Goal: Task Accomplishment & Management: Use online tool/utility

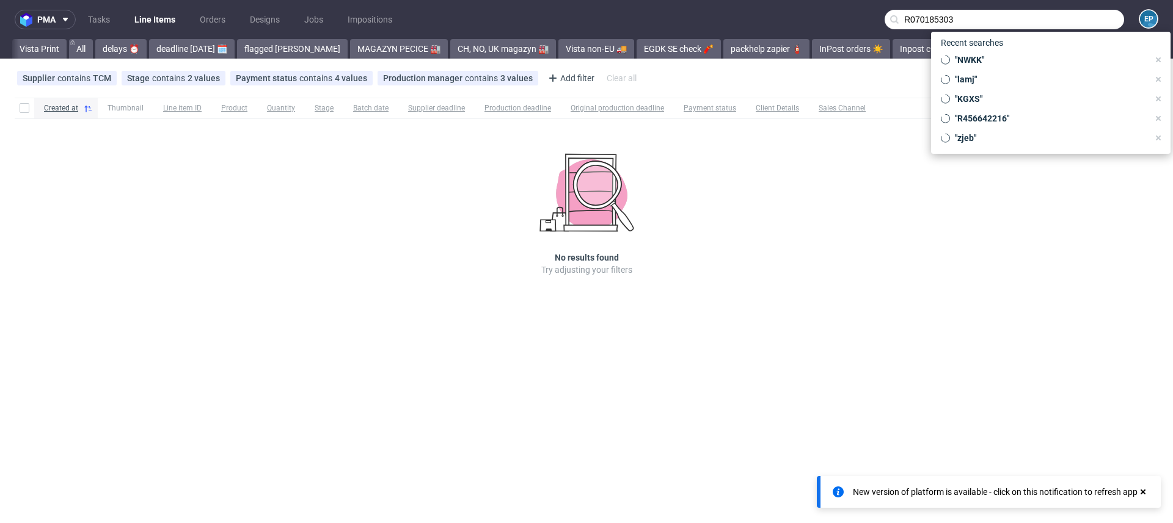
scroll to position [0, 1638]
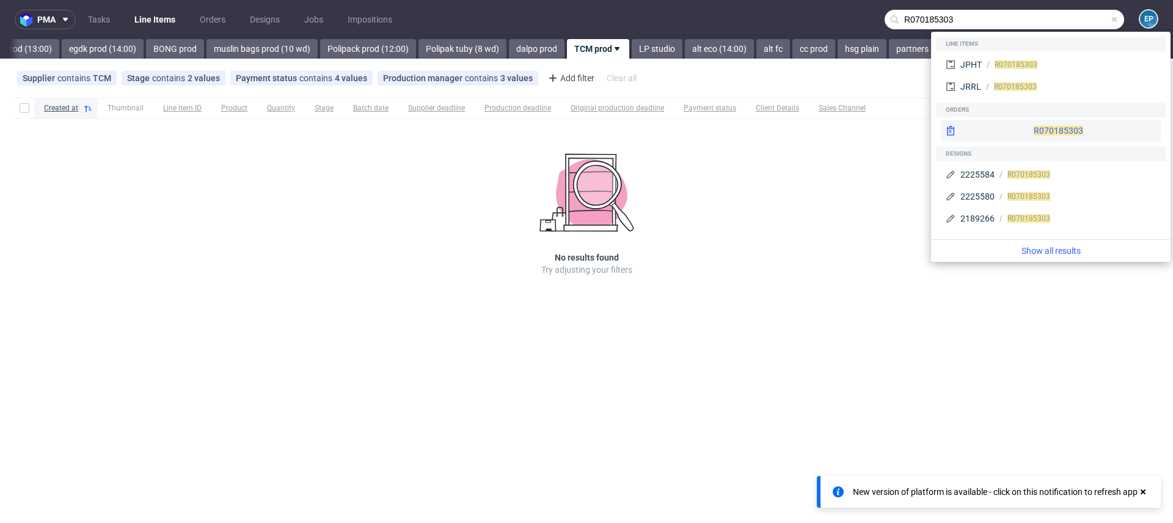
type input "R070185303"
click at [1026, 124] on div "R070185303" at bounding box center [1051, 131] width 220 height 22
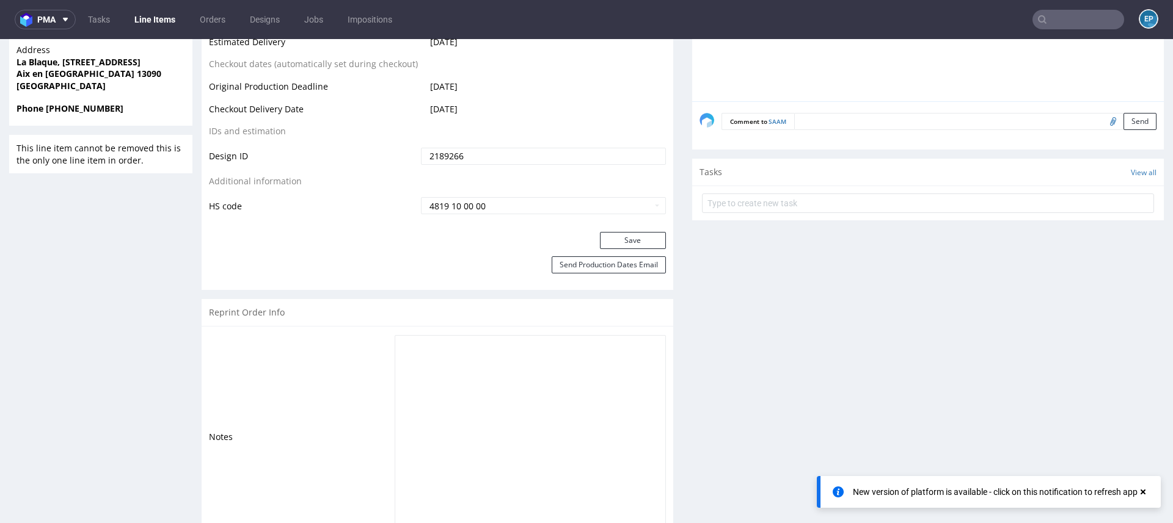
scroll to position [655, 0]
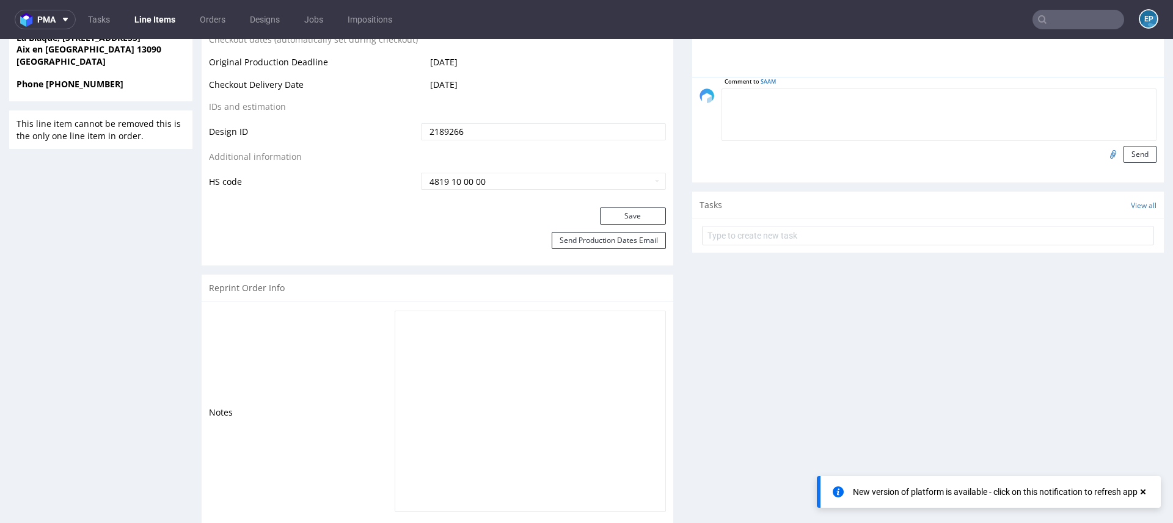
click at [820, 90] on textarea at bounding box center [938, 115] width 435 height 53
type textarea "dostawa przed 13.10"
click at [1123, 155] on button "Send" at bounding box center [1139, 154] width 33 height 17
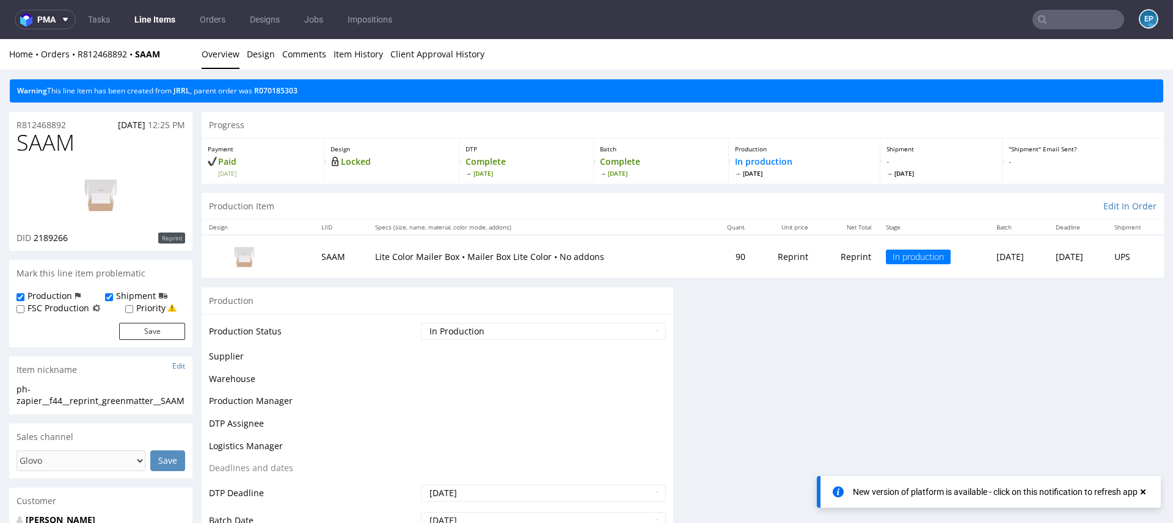
scroll to position [0, 0]
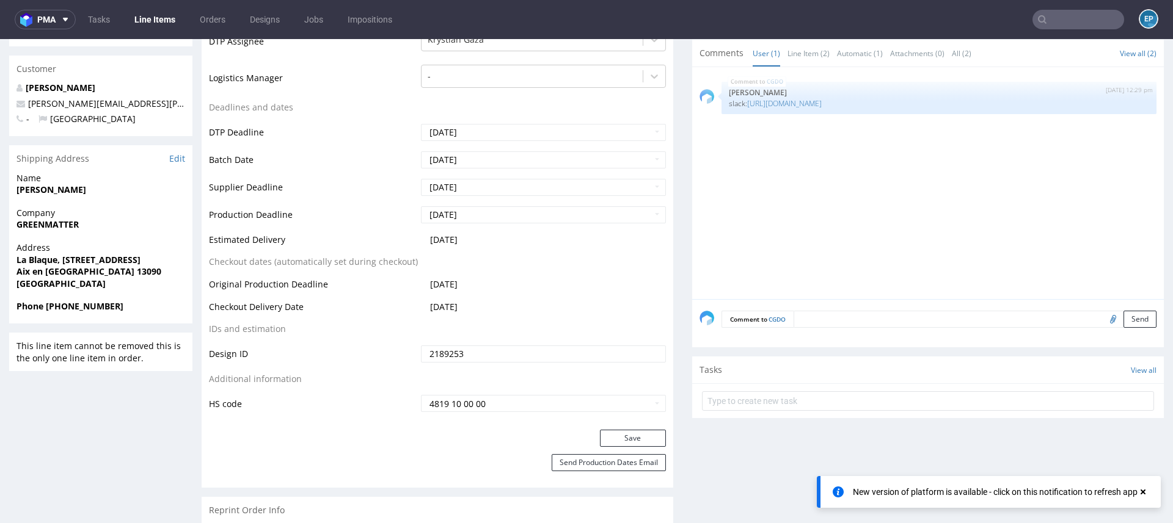
scroll to position [457, 0]
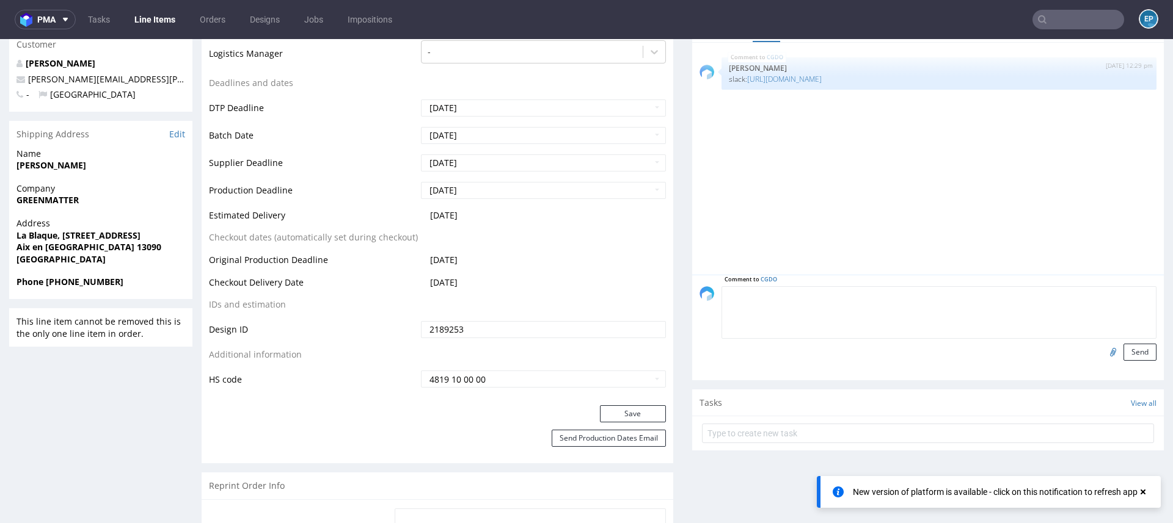
click at [856, 295] on textarea at bounding box center [938, 312] width 435 height 53
paste textarea "dostawa przed 13.10"
type textarea "dostawa przed 13.10"
click at [1132, 348] on button "Send" at bounding box center [1139, 352] width 33 height 17
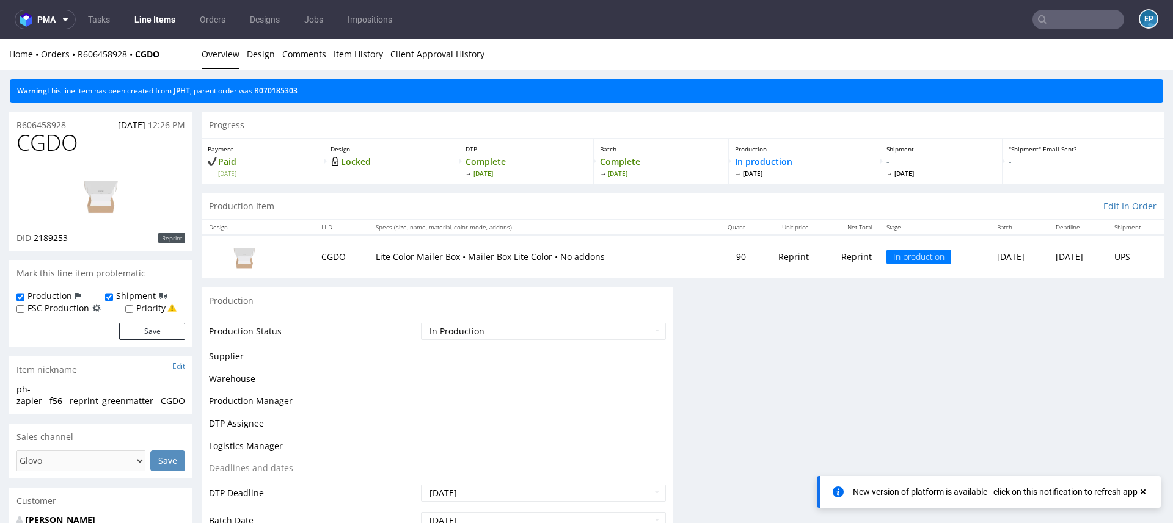
scroll to position [0, 0]
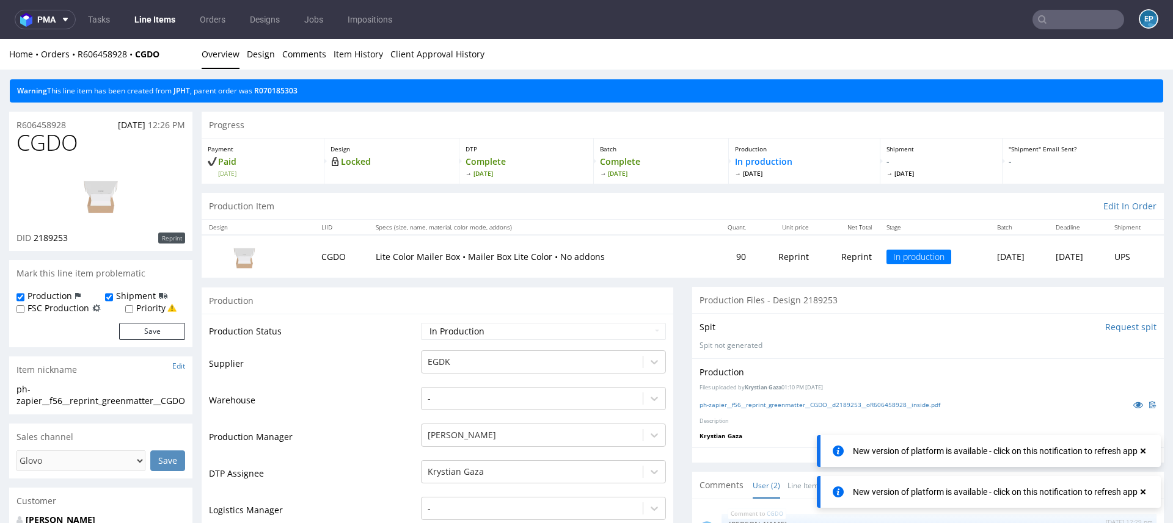
click at [154, 18] on link "Line Items" at bounding box center [155, 20] width 56 height 20
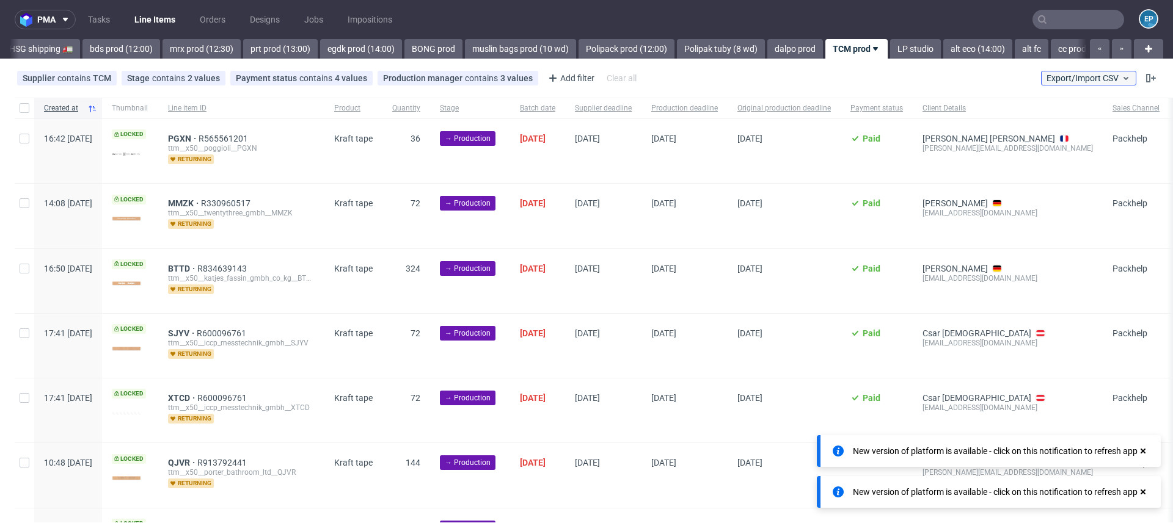
click at [1059, 82] on span "Export/Import CSV" at bounding box center [1088, 78] width 84 height 10
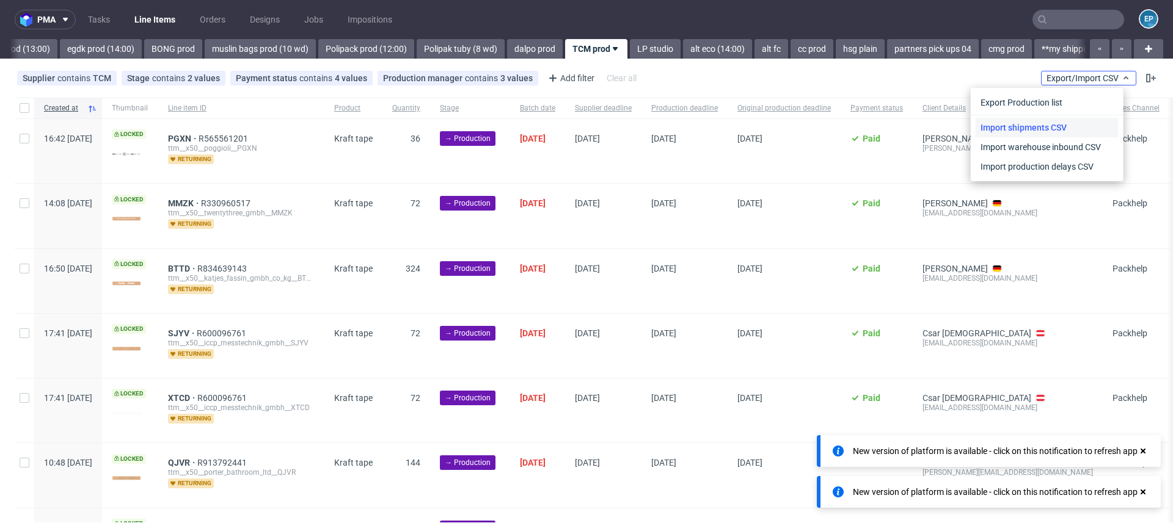
scroll to position [0, 1644]
click at [1039, 122] on link "Import shipments CSV" at bounding box center [1046, 128] width 143 height 20
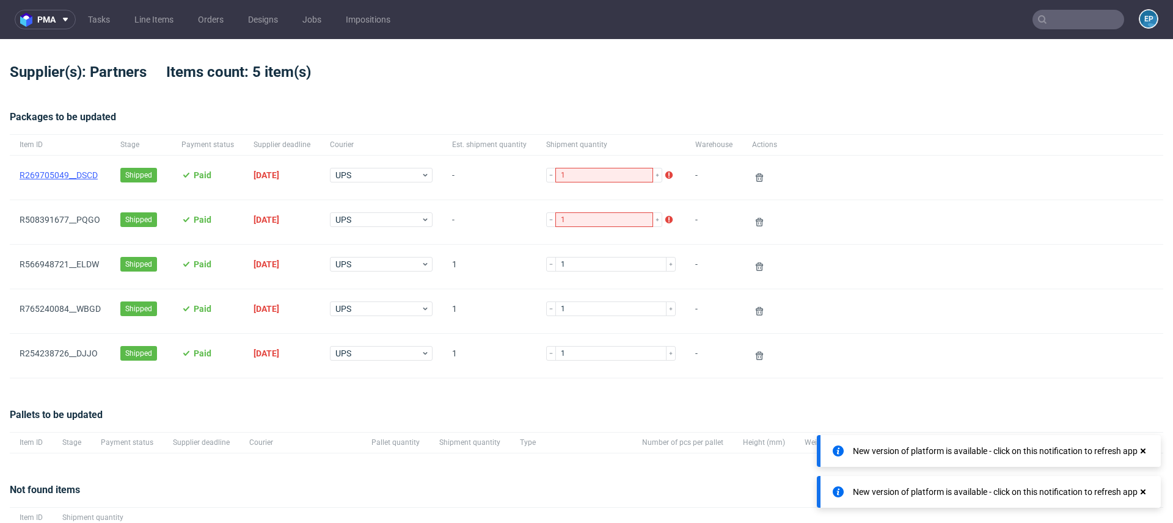
click at [84, 171] on link "R269705049__DSCD" at bounding box center [59, 175] width 78 height 10
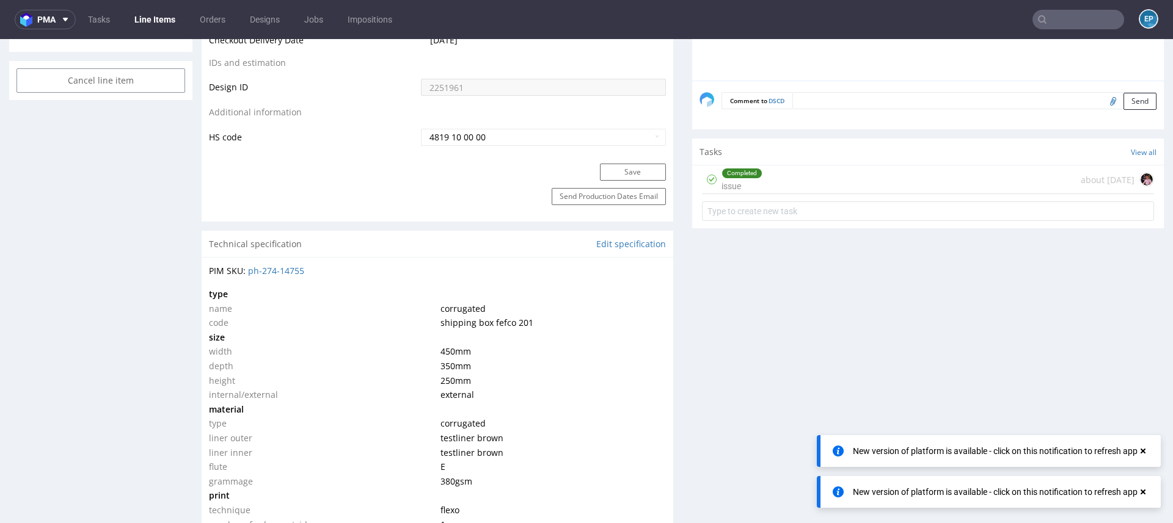
scroll to position [676, 0]
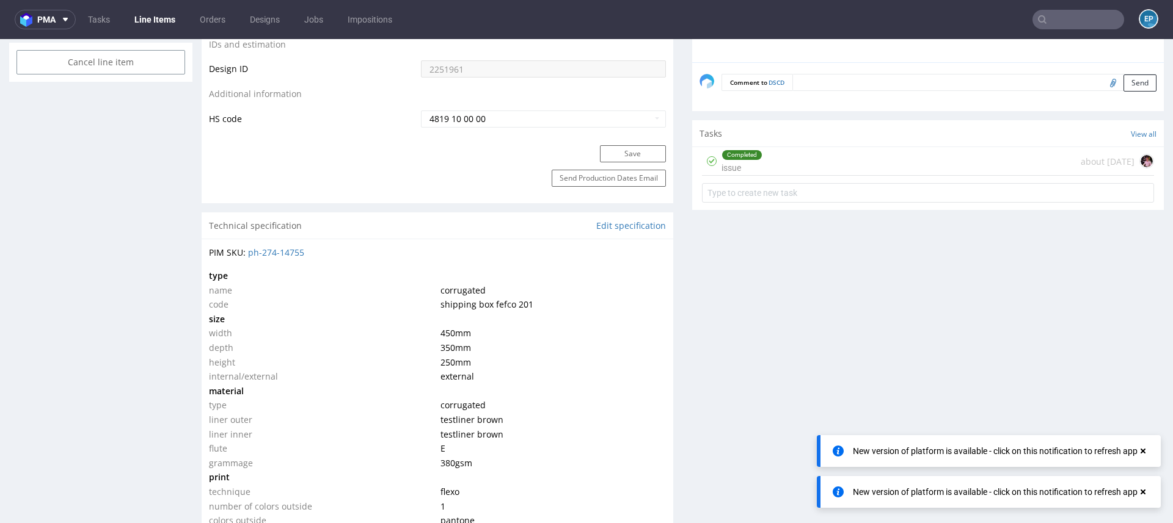
click at [1146, 450] on icon at bounding box center [1142, 451] width 11 height 10
click at [1144, 489] on icon at bounding box center [1142, 492] width 11 height 10
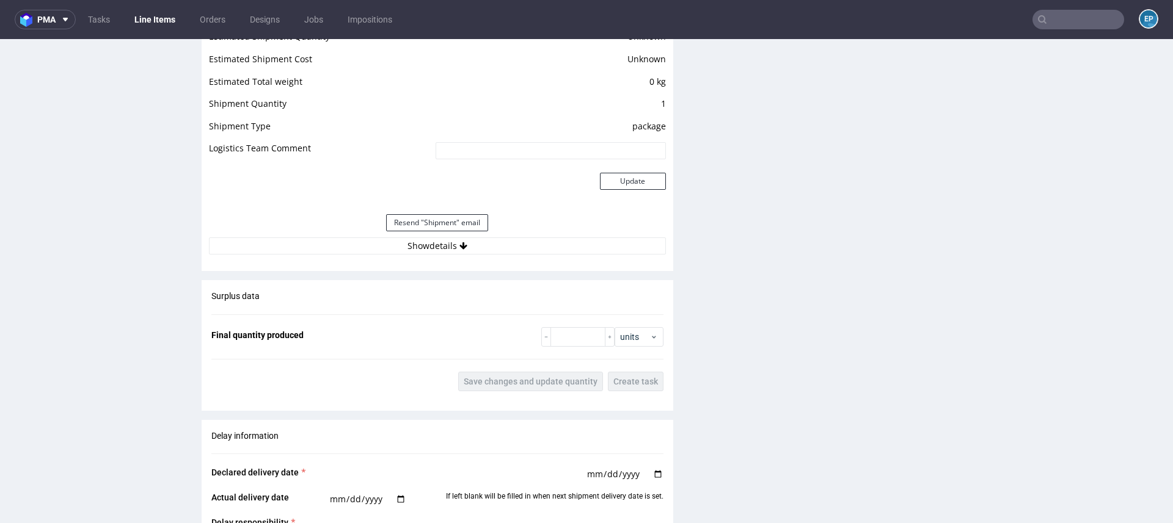
scroll to position [1291, 0]
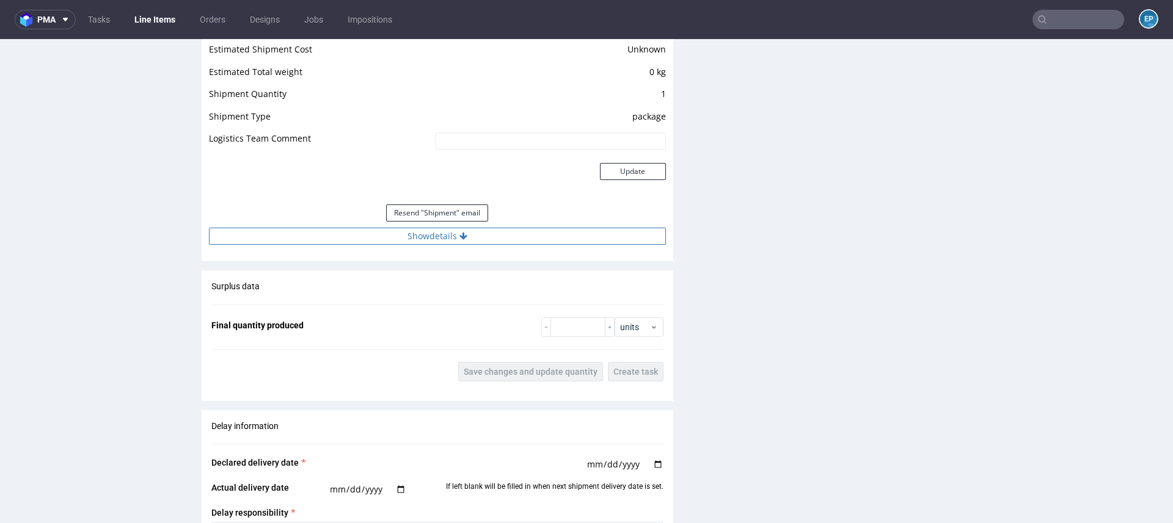
click at [547, 237] on button "Show details" at bounding box center [437, 236] width 457 height 17
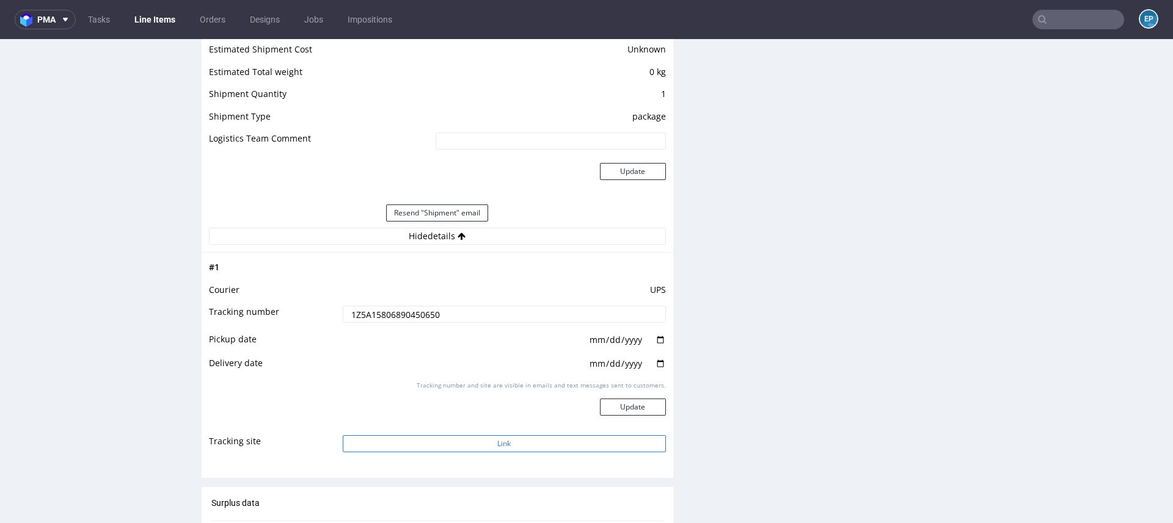
click at [521, 439] on button "Link" at bounding box center [504, 444] width 323 height 17
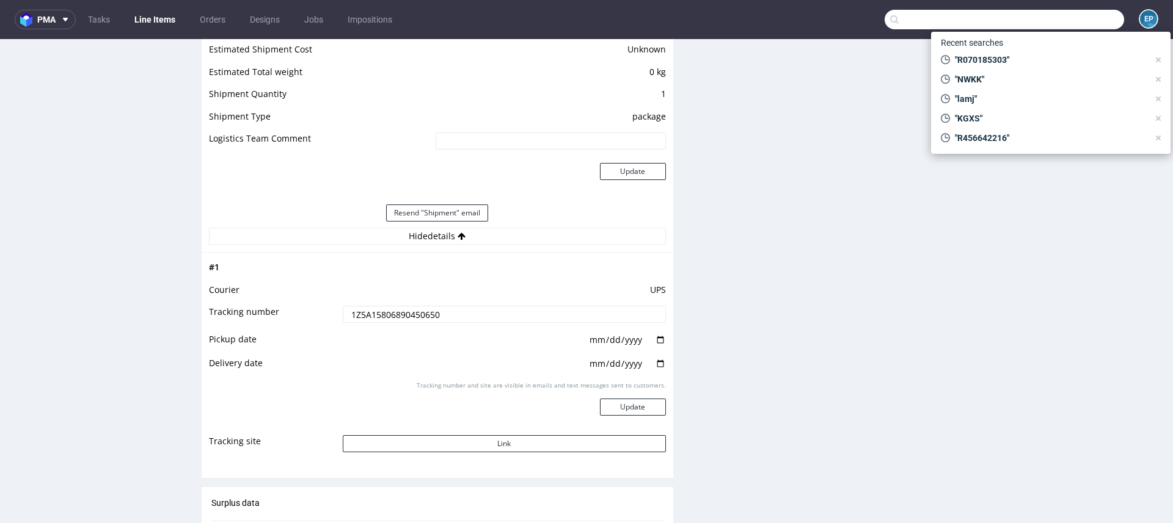
click at [1035, 13] on input "text" at bounding box center [1003, 20] width 239 height 20
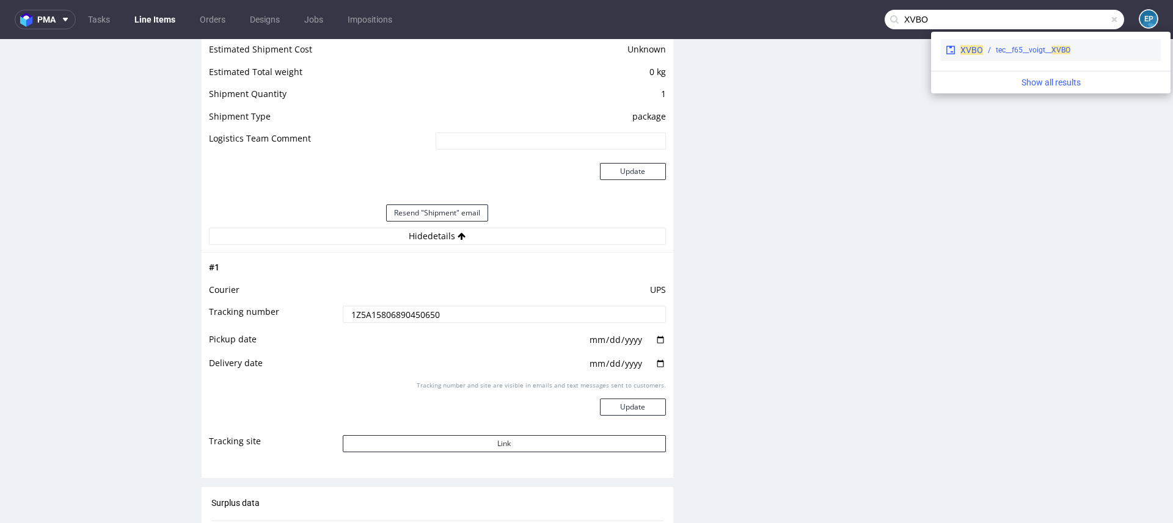
type input "XVBO"
click at [1002, 53] on div "tec__f65__voigt__ XVBO" at bounding box center [1033, 50] width 75 height 11
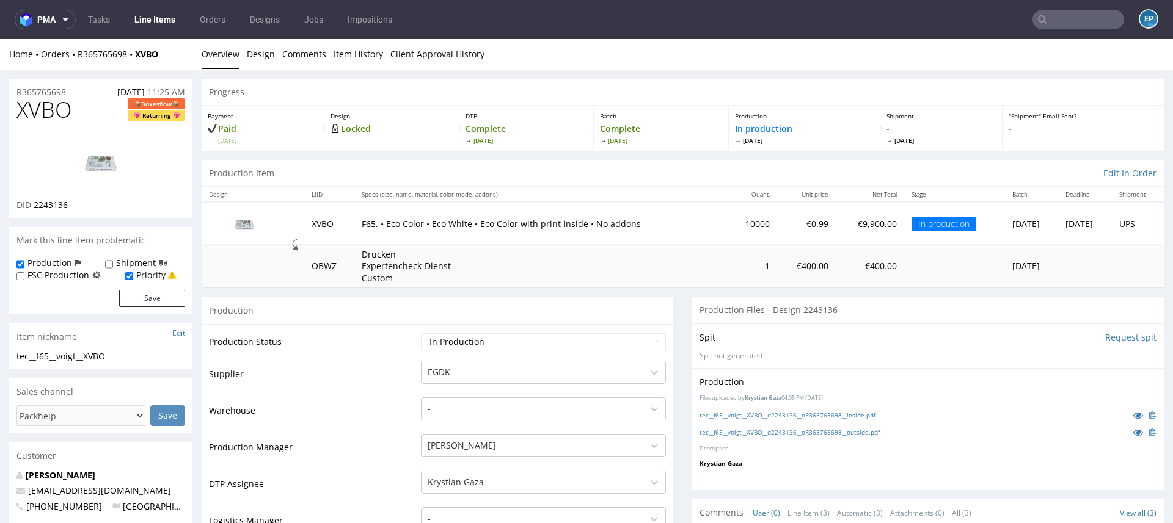
click at [132, 20] on link "Line Items" at bounding box center [155, 20] width 56 height 20
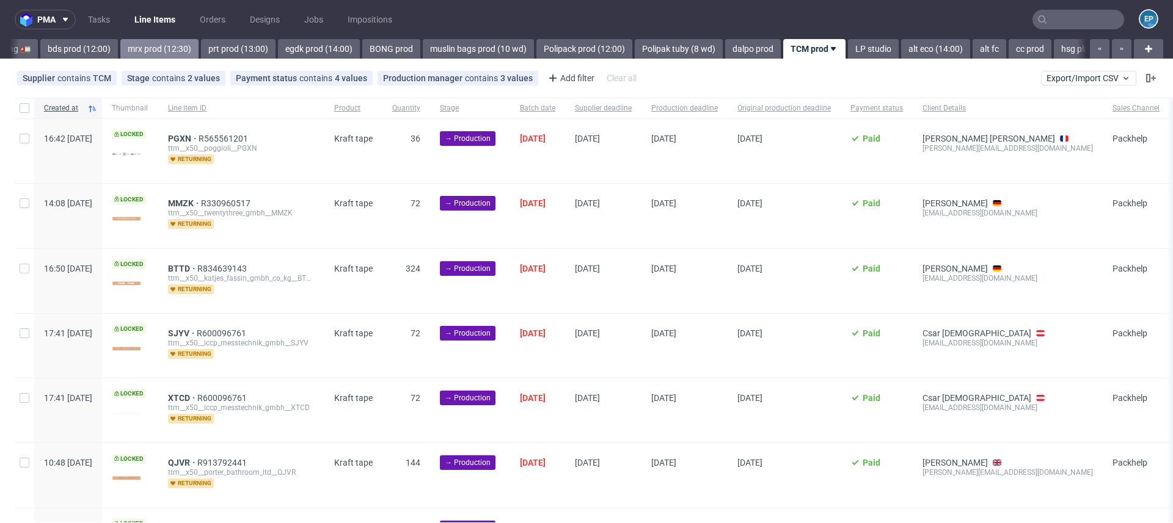
click at [132, 50] on div "Vista Print All delays ⏰ deadline today 🗓️ flagged Ewa 🚩 MAGAZYN PECICE 🏭 CH, N…" at bounding box center [548, 49] width 1076 height 20
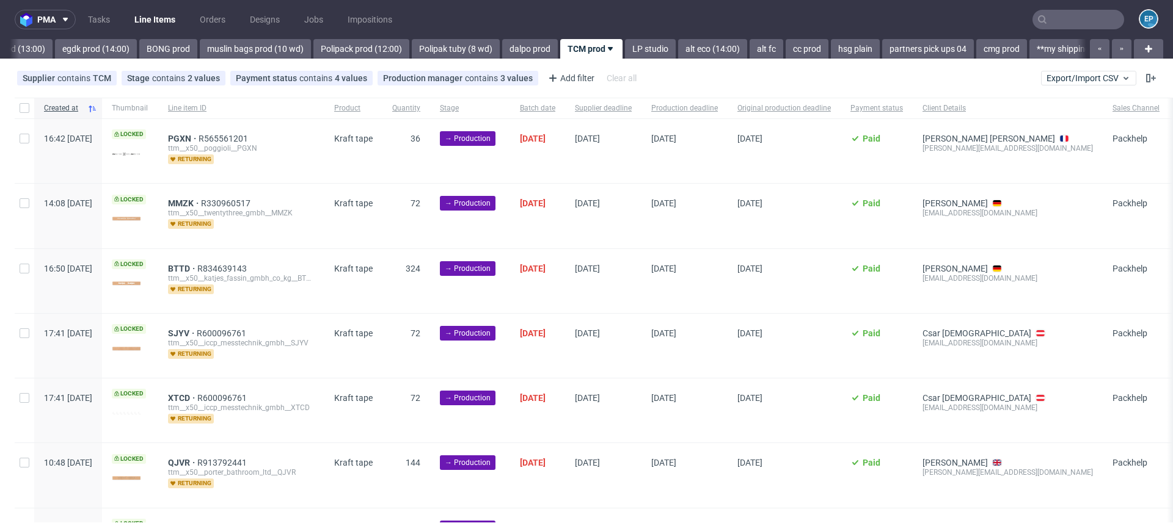
click at [139, 50] on link "BONG prod" at bounding box center [168, 49] width 58 height 20
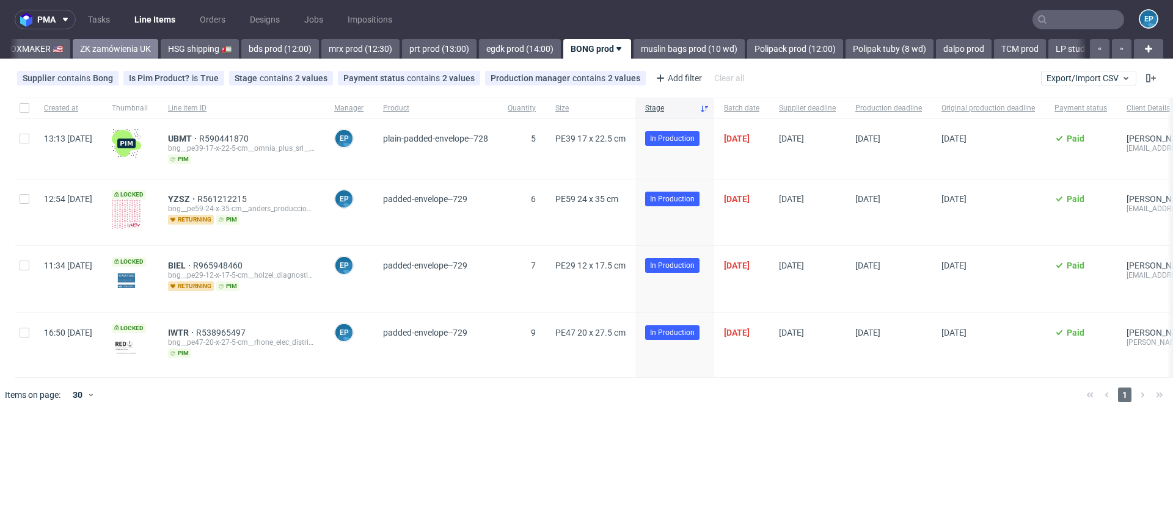
click at [73, 45] on link "ZK zamówienia UK" at bounding box center [116, 49] width 86 height 20
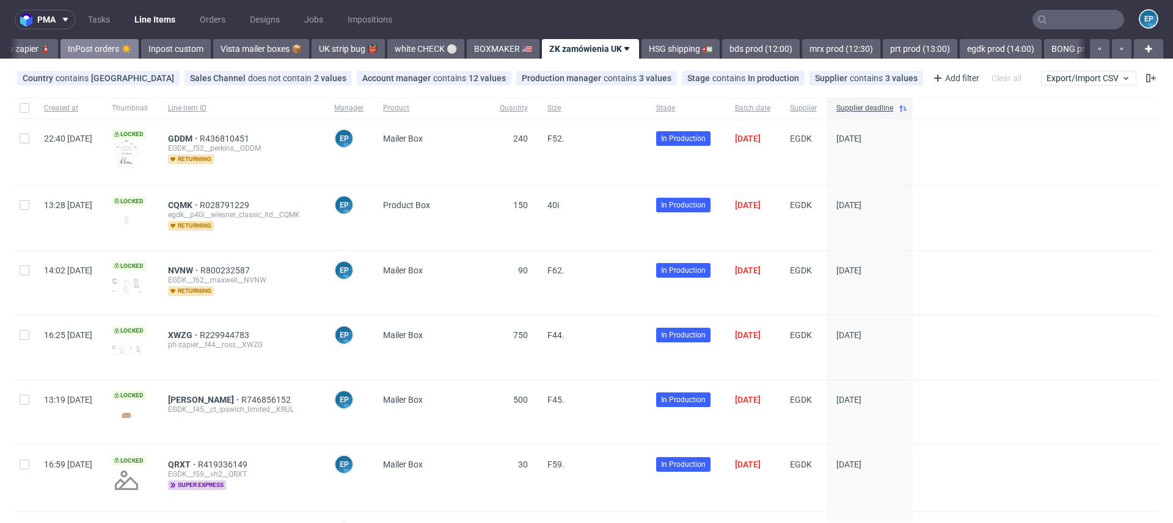
click at [60, 50] on link "InPost orders ☀️" at bounding box center [99, 49] width 78 height 20
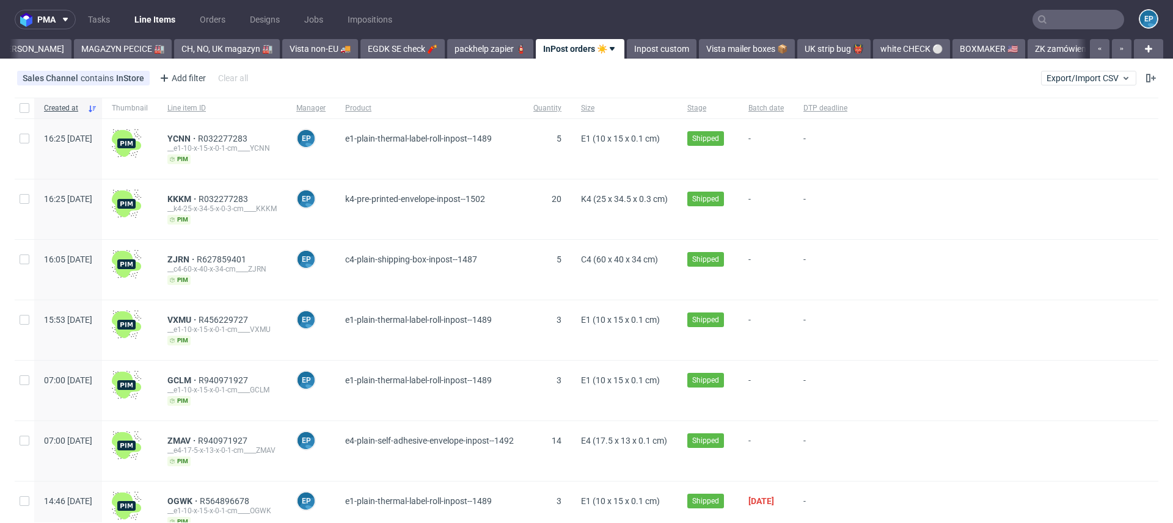
scroll to position [0, 270]
click at [633, 49] on link "Inpost custom" at bounding box center [668, 49] width 70 height 20
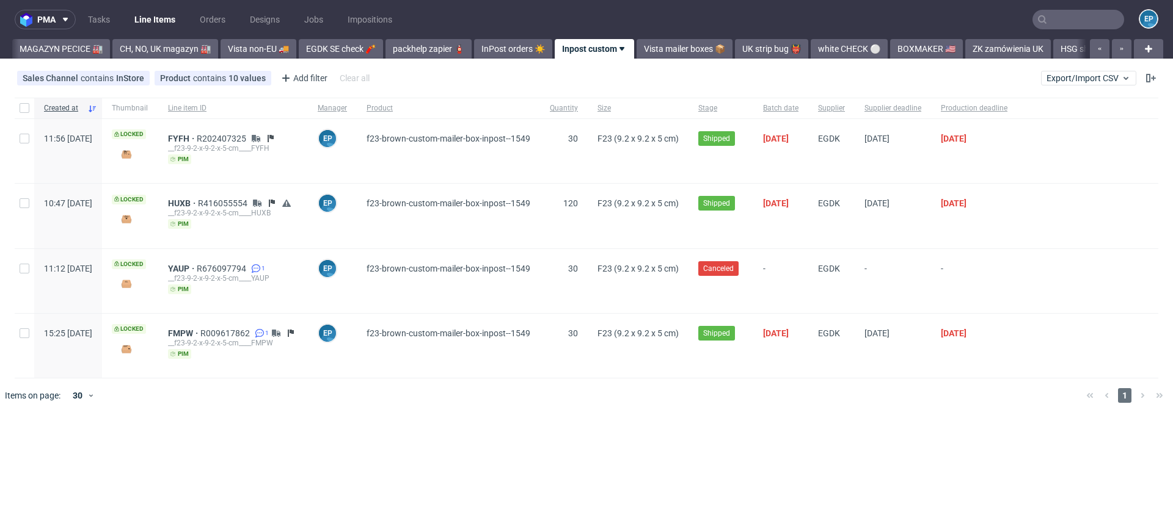
scroll to position [0, 338]
click at [112, 31] on nav "pma Tasks Line Items Orders Designs Jobs Impositions EP" at bounding box center [586, 19] width 1173 height 39
click at [112, 46] on link "CH, NO, UK magazyn 🏭" at bounding box center [165, 49] width 106 height 20
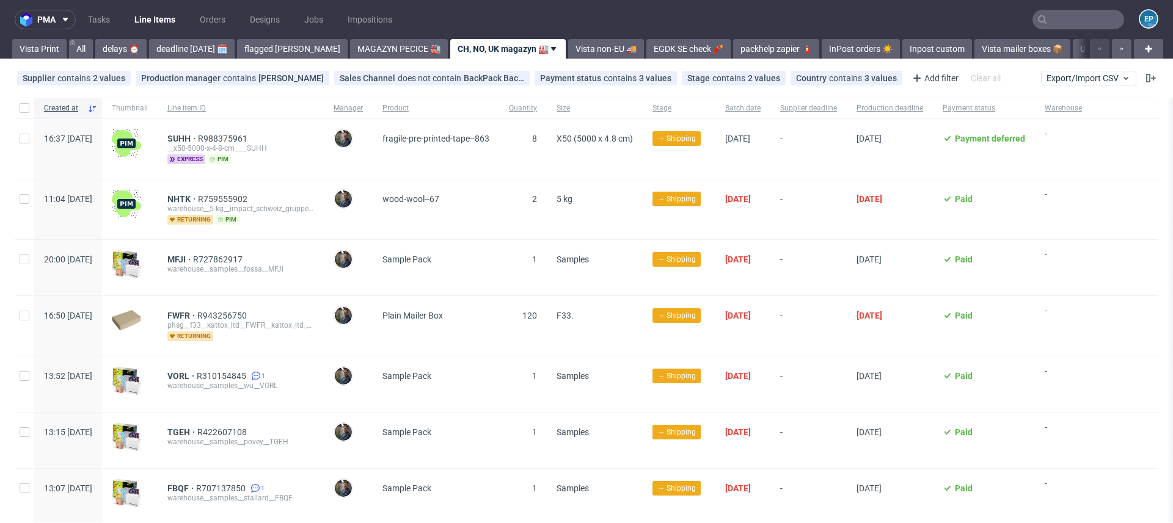
click at [108, 46] on link "delays ⏰" at bounding box center [120, 49] width 51 height 20
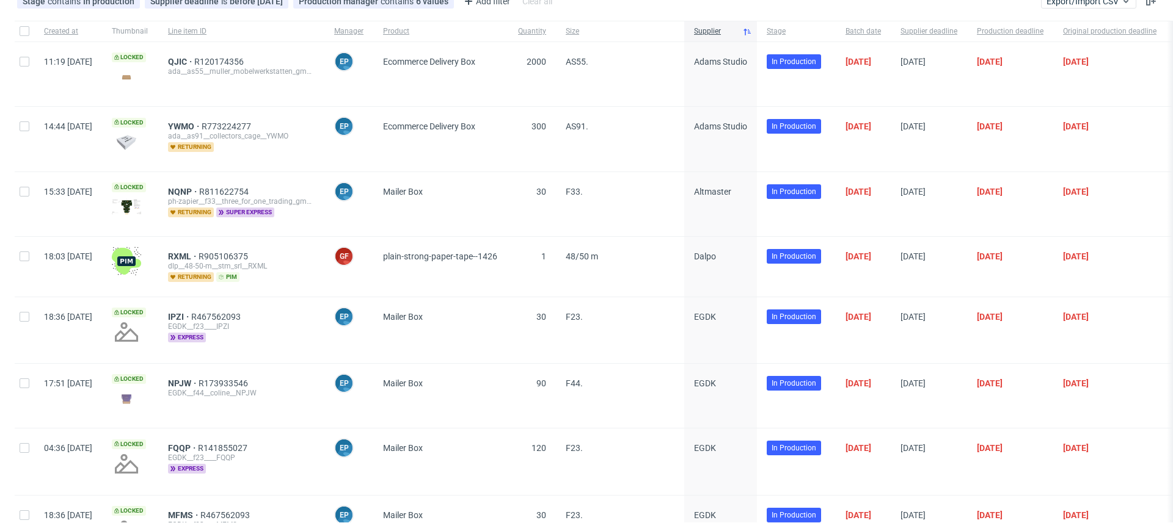
scroll to position [258, 0]
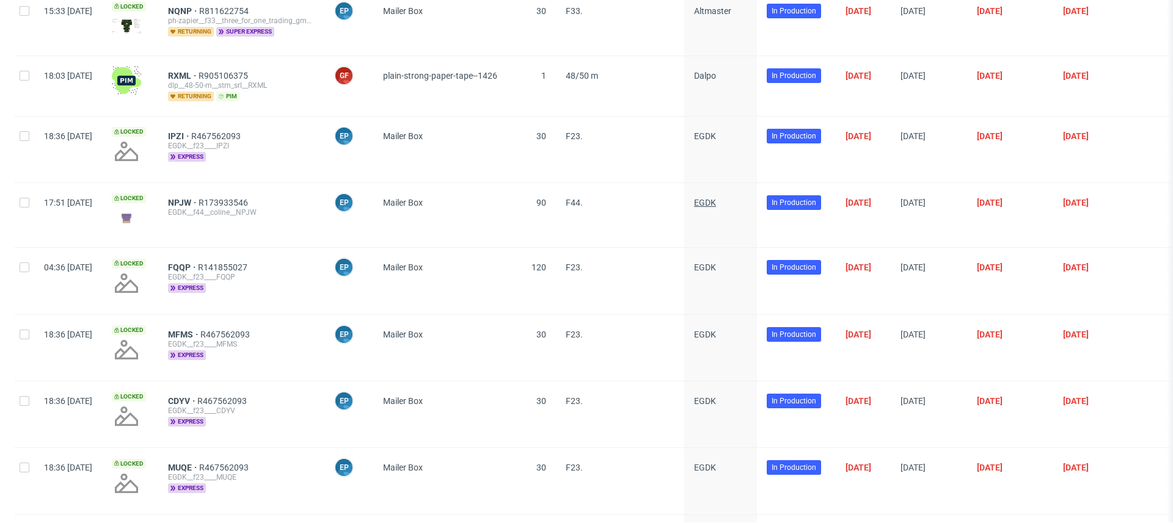
click at [716, 198] on span "EGDK" at bounding box center [705, 203] width 22 height 10
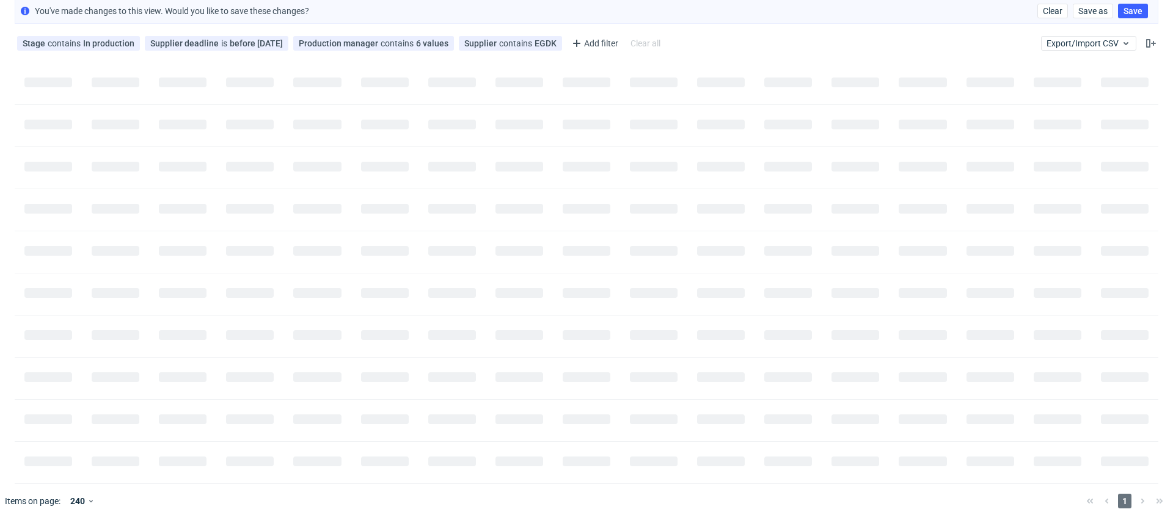
scroll to position [0, 0]
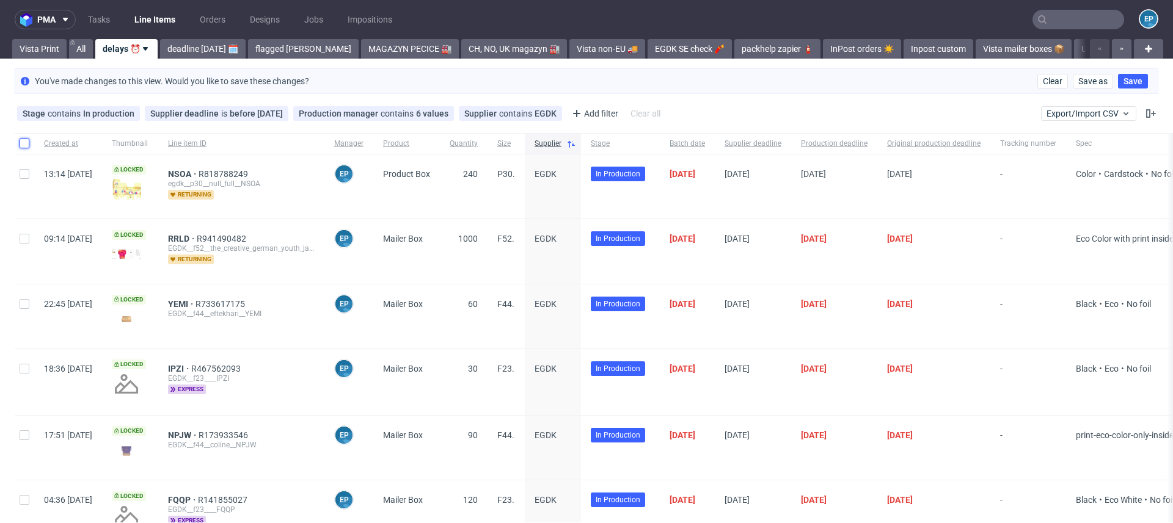
click at [24, 139] on input "checkbox" at bounding box center [25, 144] width 10 height 10
checkbox input "true"
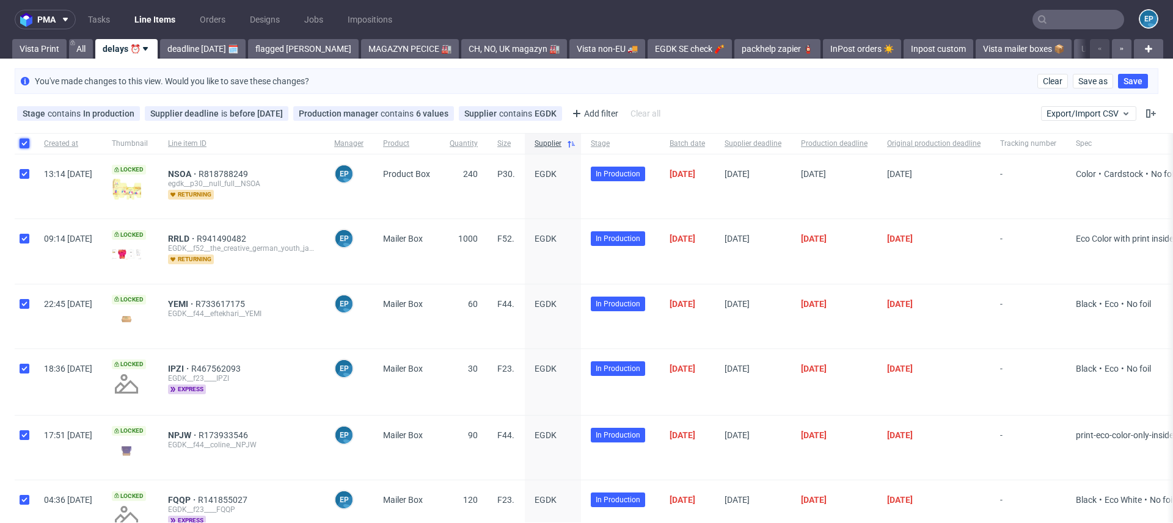
checkbox input "true"
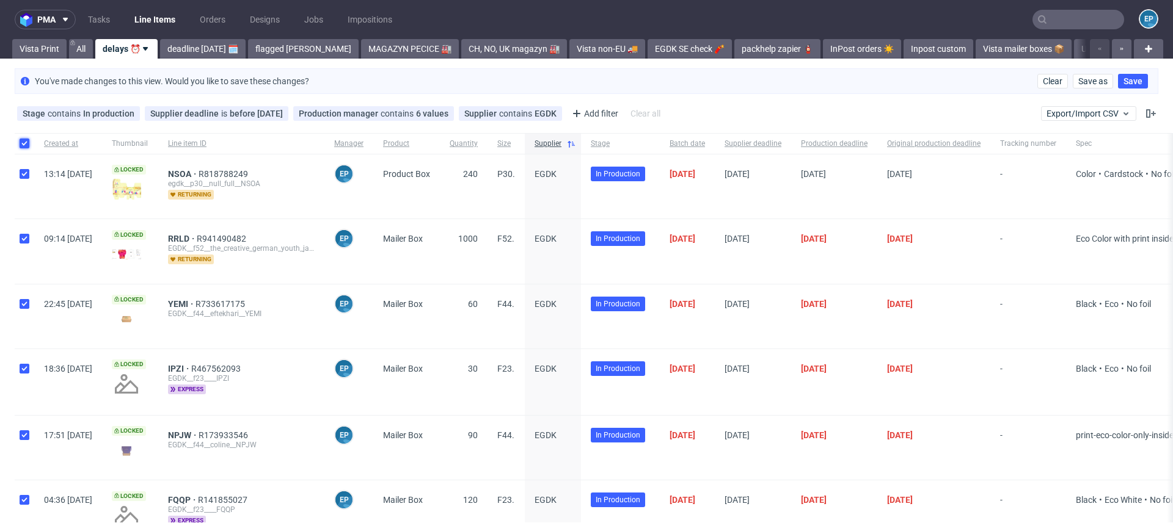
checkbox input "true"
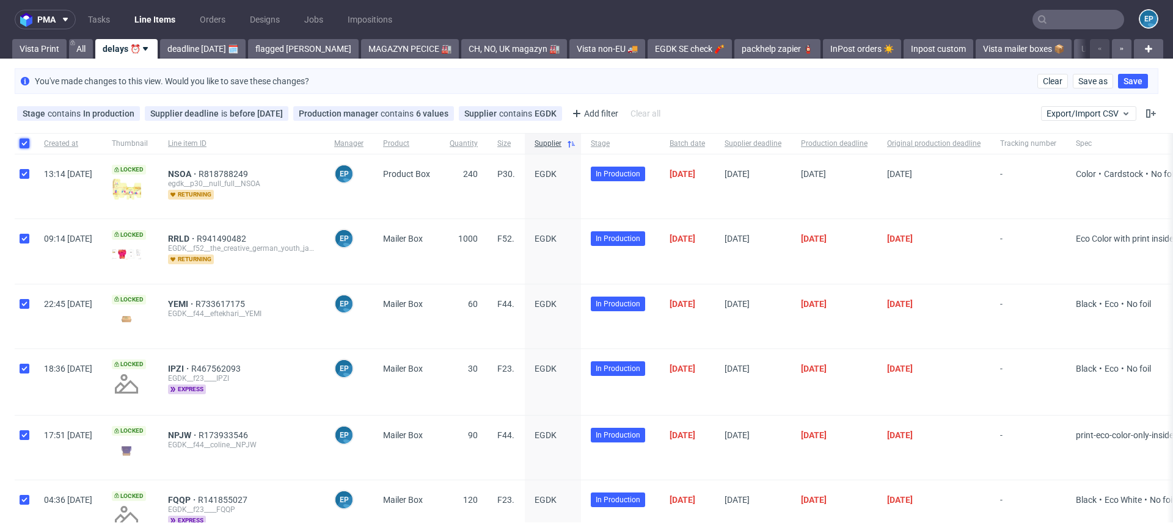
checkbox input "true"
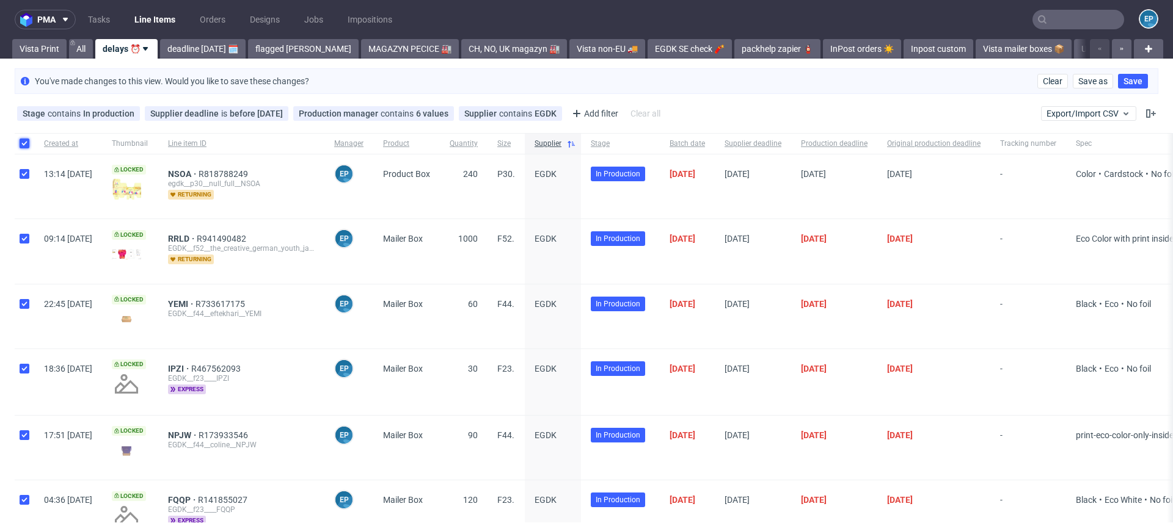
checkbox input "true"
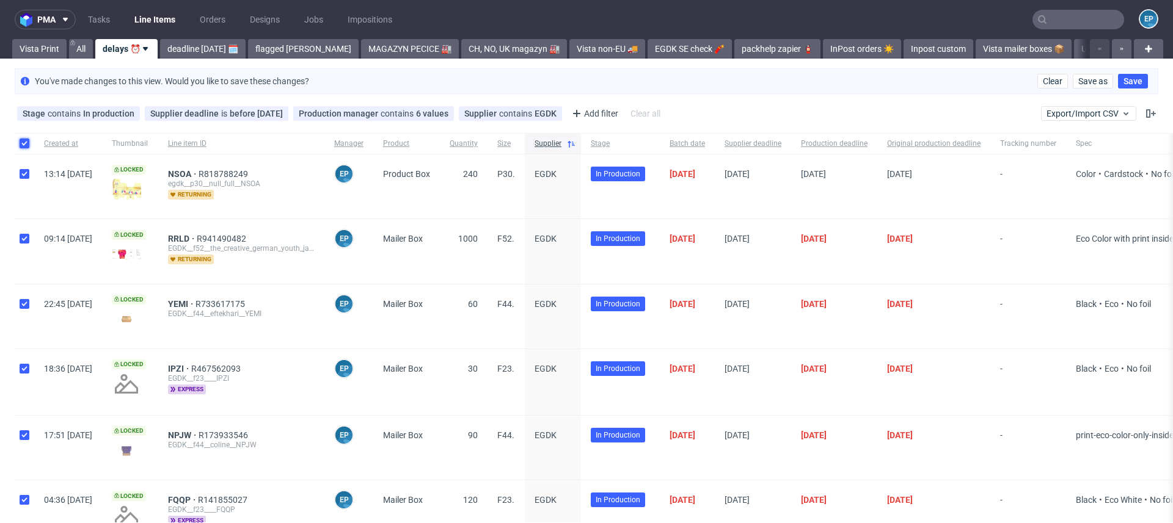
checkbox input "true"
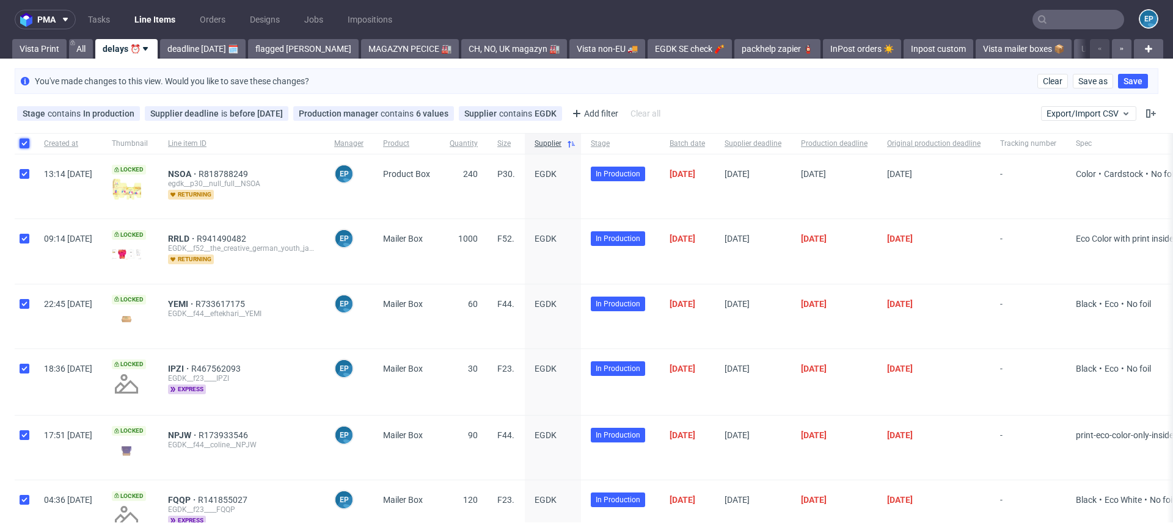
checkbox input "true"
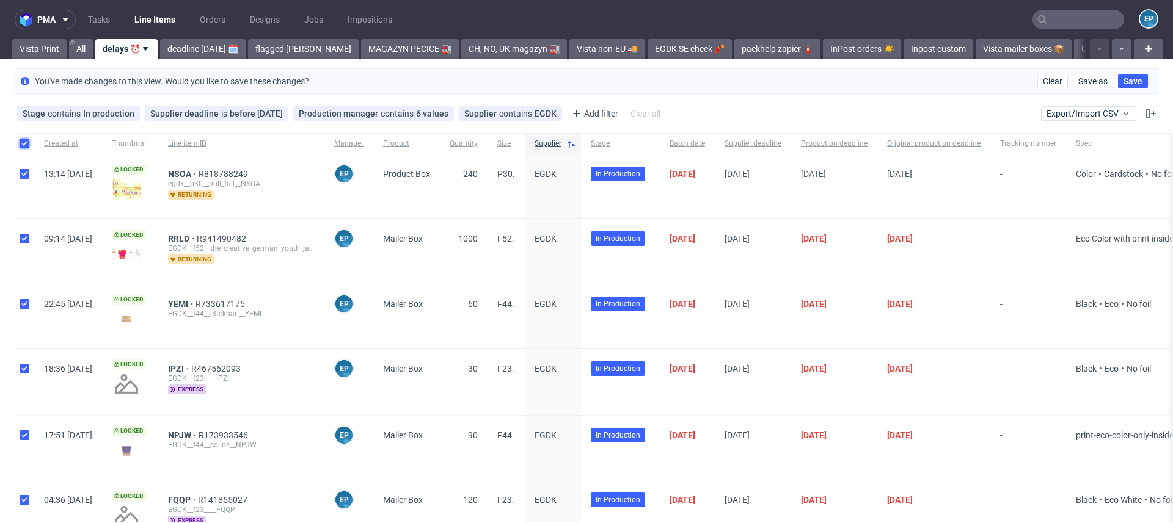
checkbox input "true"
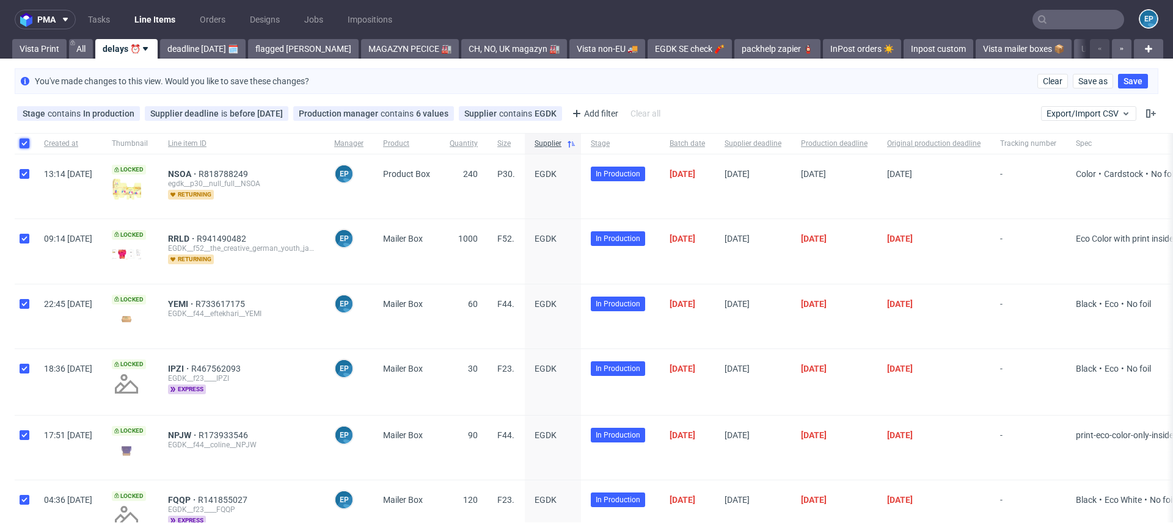
checkbox input "true"
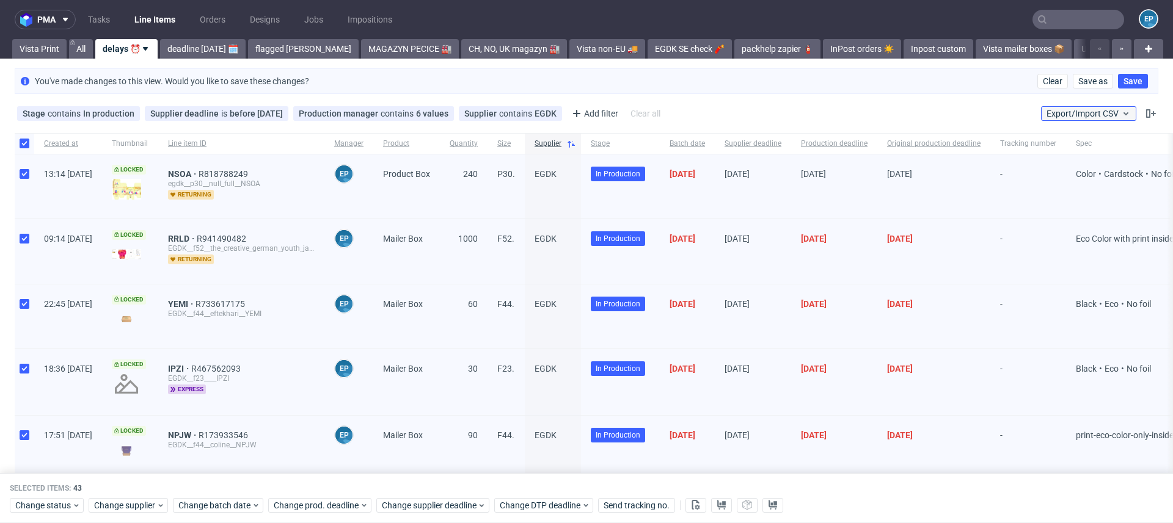
click at [1069, 109] on span "Export/Import CSV" at bounding box center [1088, 114] width 84 height 10
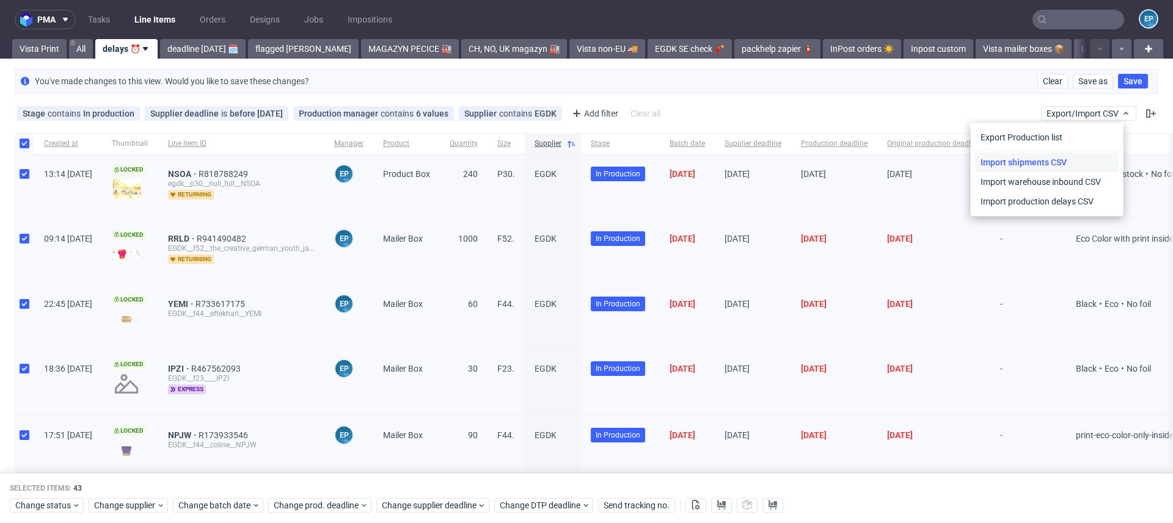
click at [1041, 170] on link "Import shipments CSV" at bounding box center [1046, 163] width 143 height 20
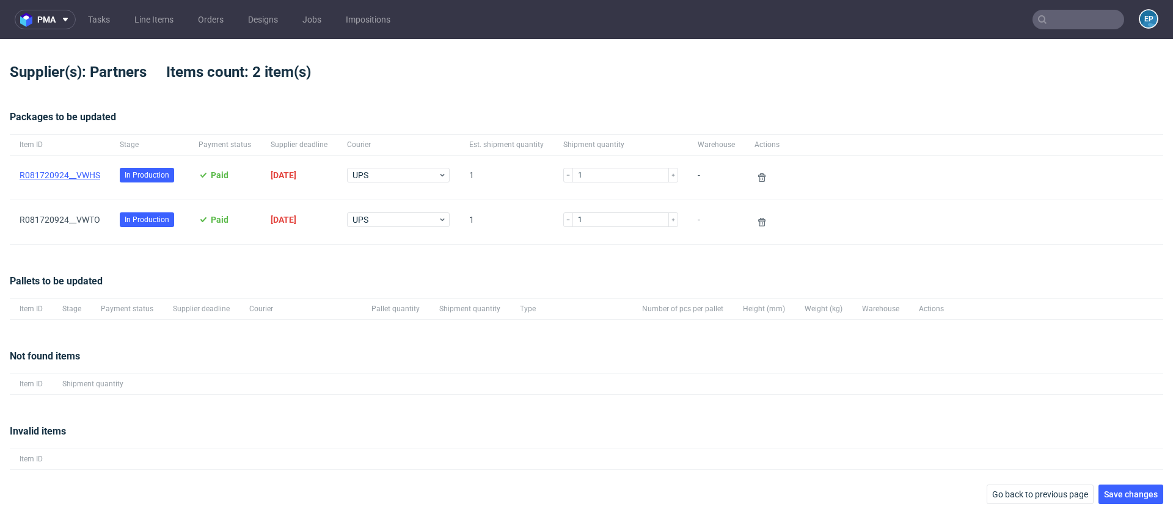
click at [90, 175] on link "R081720924__VWHS" at bounding box center [60, 175] width 81 height 10
click at [92, 219] on link "R081720924__VWTO" at bounding box center [60, 220] width 81 height 10
click at [1118, 485] on button "Save changes" at bounding box center [1130, 495] width 65 height 20
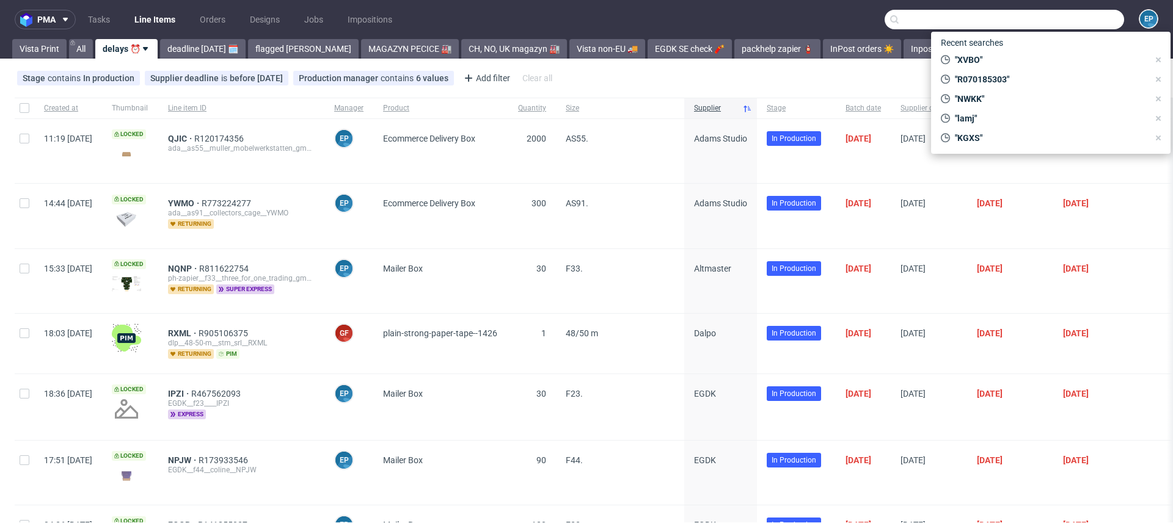
click at [1070, 25] on input "text" at bounding box center [1003, 20] width 239 height 20
paste input "PLWD"
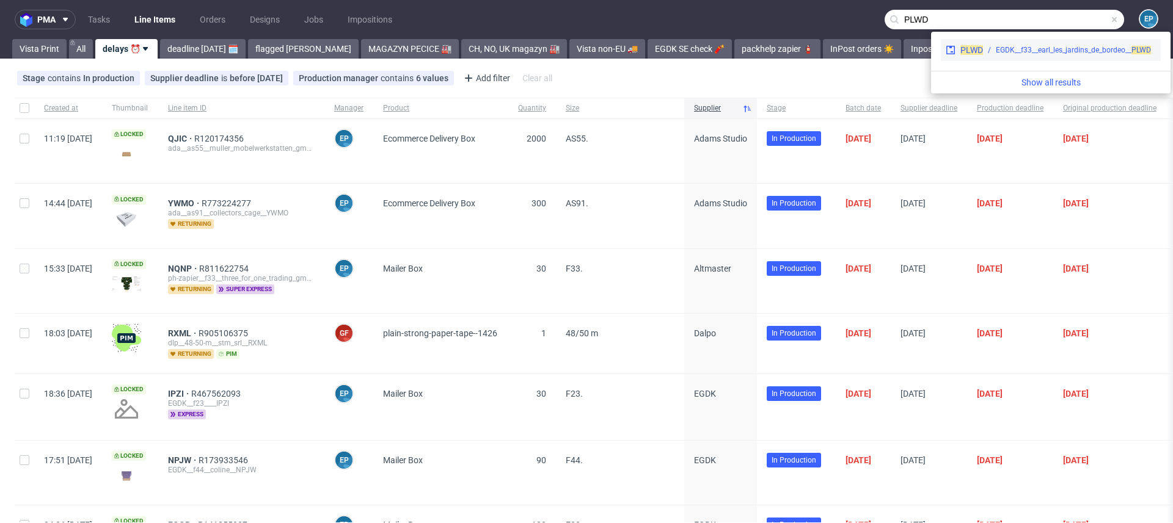
type input "PLWD"
click at [1021, 56] on div "PLWD EGDK__f33__earl_les_jardins_de_bordeo__ PLWD" at bounding box center [1051, 50] width 220 height 22
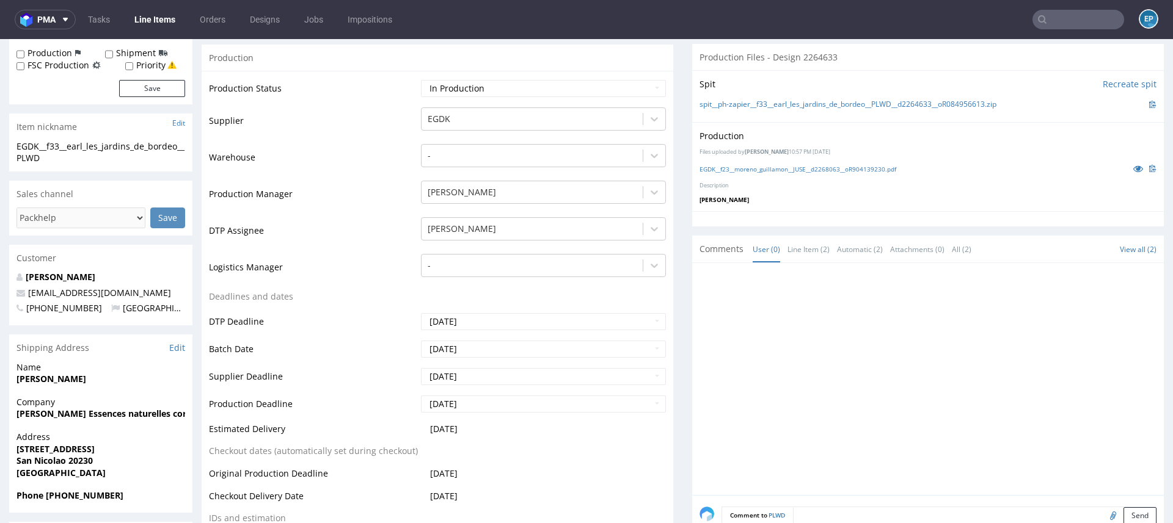
scroll to position [10, 0]
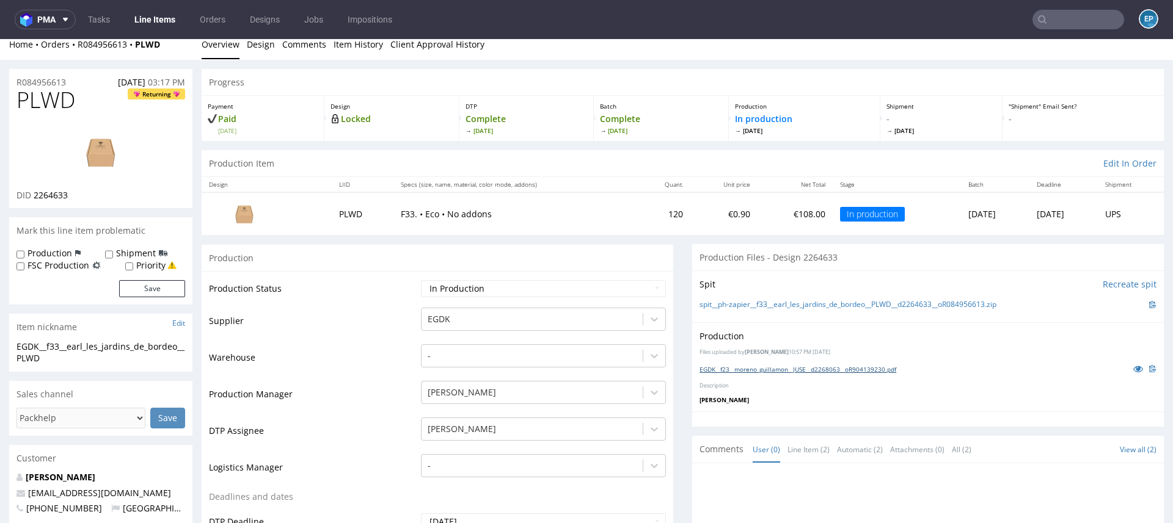
click at [836, 366] on link "EGDK__f23__moreno_guillamon__JUSE__d2268063__oR904139230.pdf" at bounding box center [797, 369] width 197 height 9
click at [97, 156] on img at bounding box center [101, 152] width 98 height 55
click at [114, 150] on img at bounding box center [101, 152] width 98 height 55
click at [100, 143] on img at bounding box center [101, 152] width 98 height 55
click at [105, 175] on img at bounding box center [101, 152] width 98 height 55
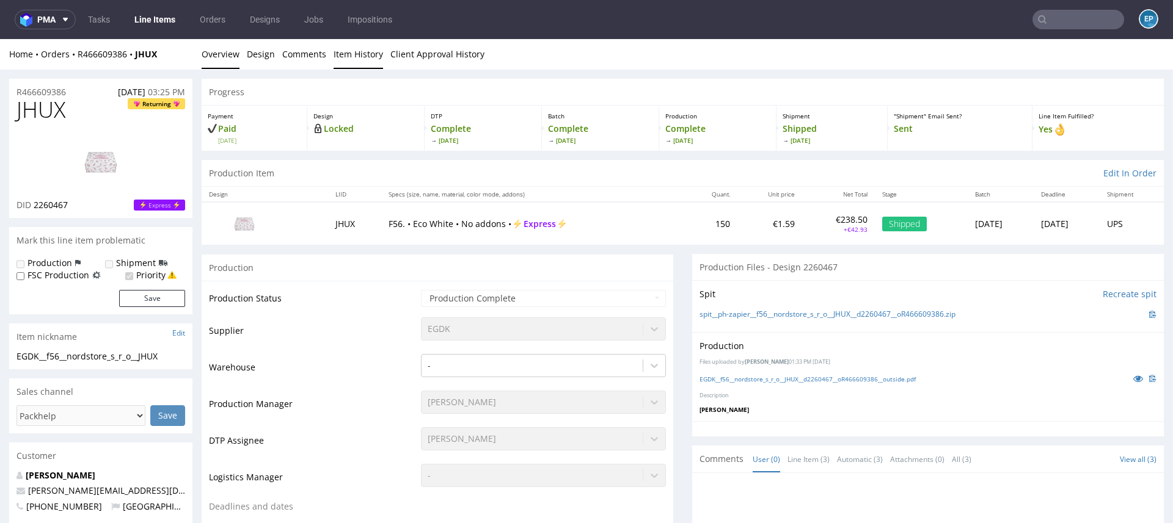
click at [364, 57] on link "Item History" at bounding box center [358, 54] width 49 height 30
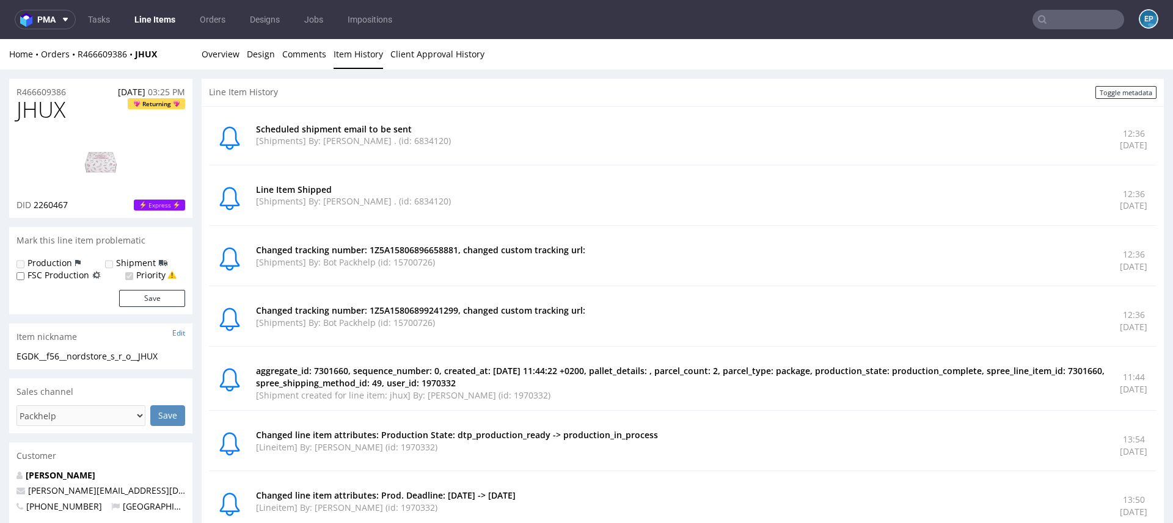
scroll to position [16, 0]
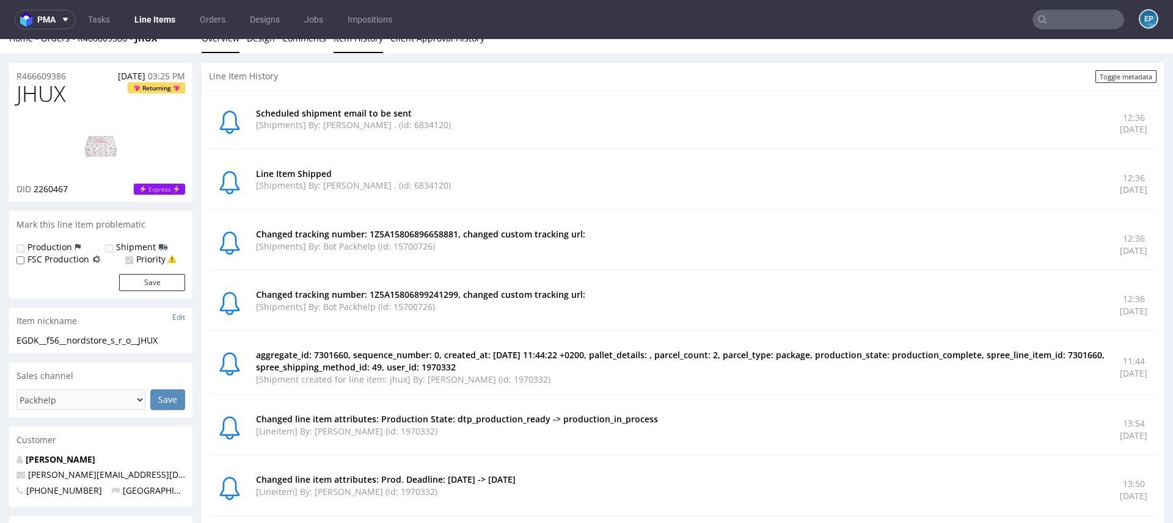
click at [216, 46] on link "Overview" at bounding box center [221, 38] width 38 height 30
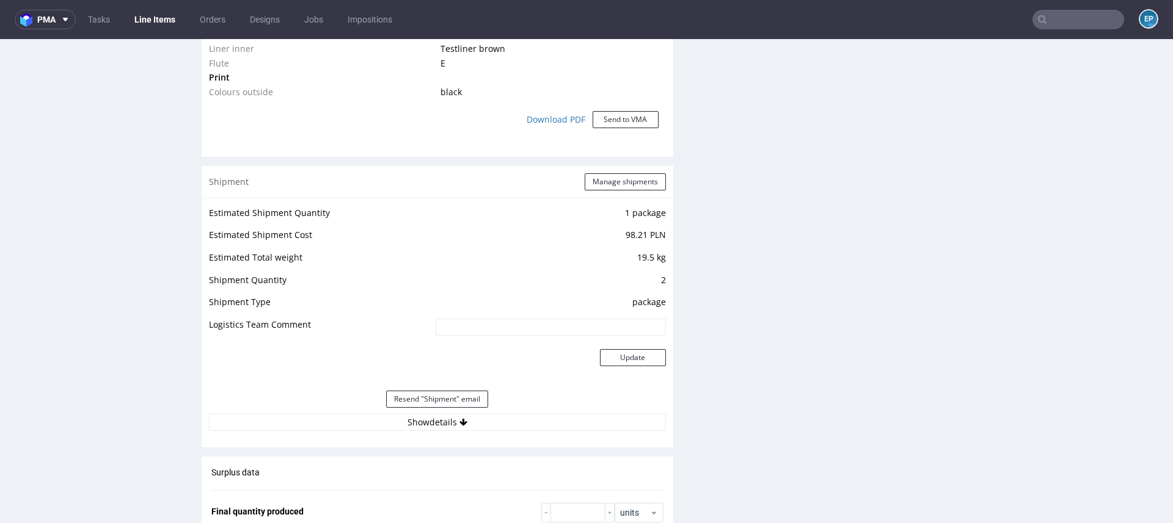
scroll to position [1200, 0]
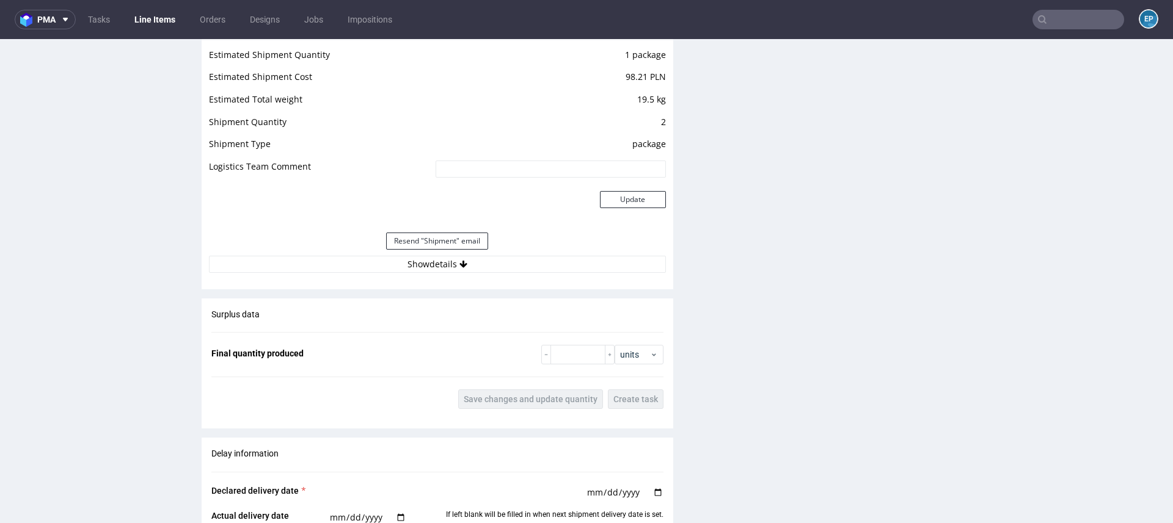
click at [433, 272] on div "Estimated Shipment Quantity 1 package Estimated Shipment Cost 98.21 PLN Estimat…" at bounding box center [438, 160] width 472 height 241
click at [430, 267] on button "Show details" at bounding box center [437, 264] width 457 height 17
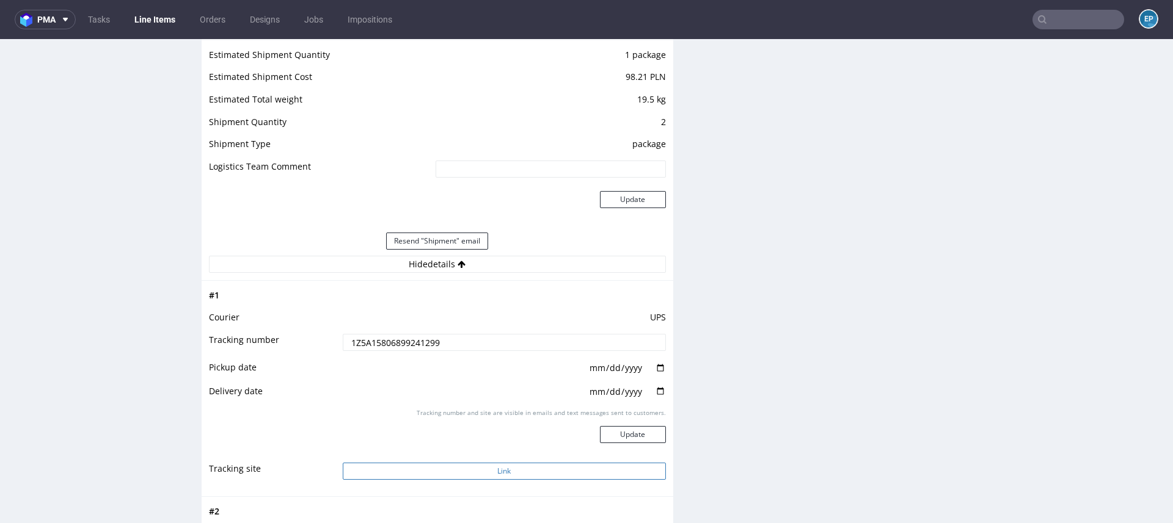
click at [482, 465] on button "Link" at bounding box center [504, 471] width 323 height 17
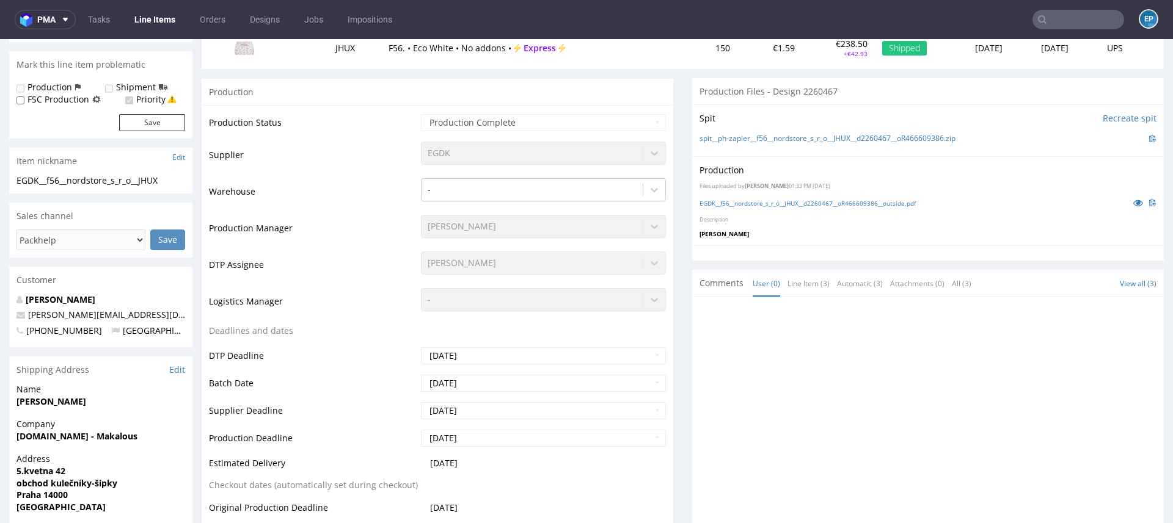
scroll to position [0, 0]
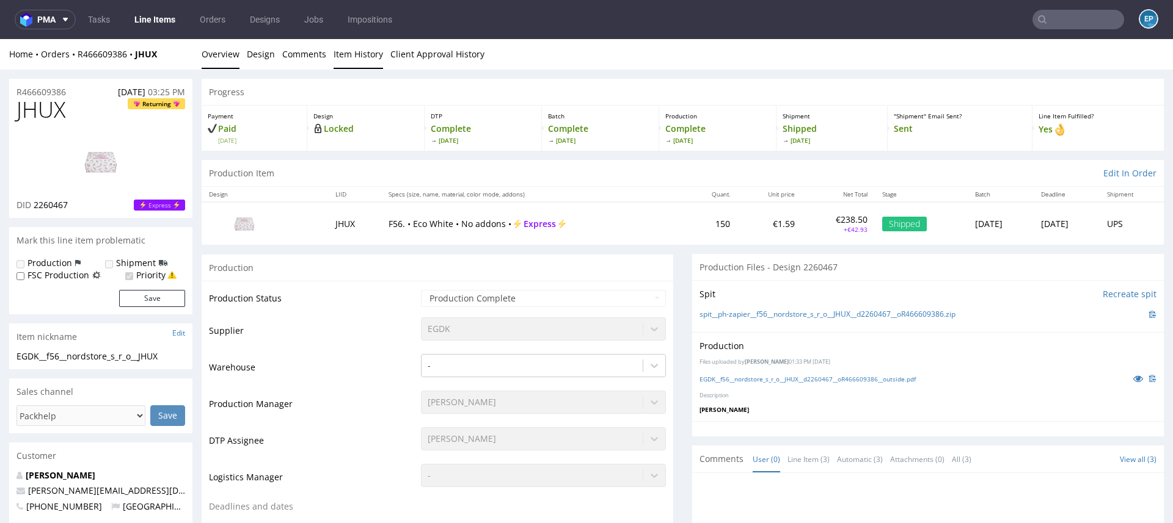
click at [357, 50] on link "Item History" at bounding box center [358, 54] width 49 height 30
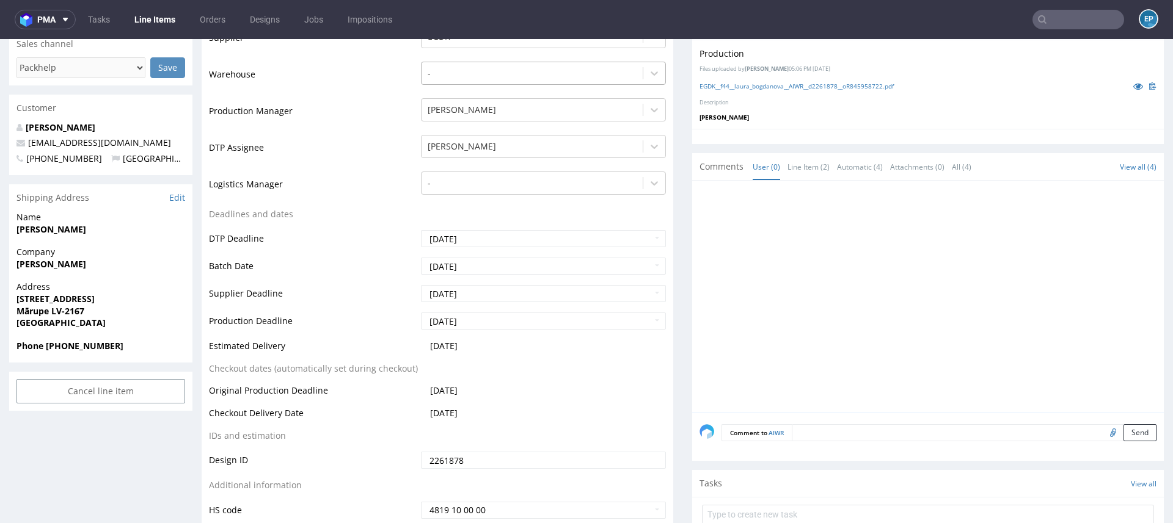
scroll to position [353, 0]
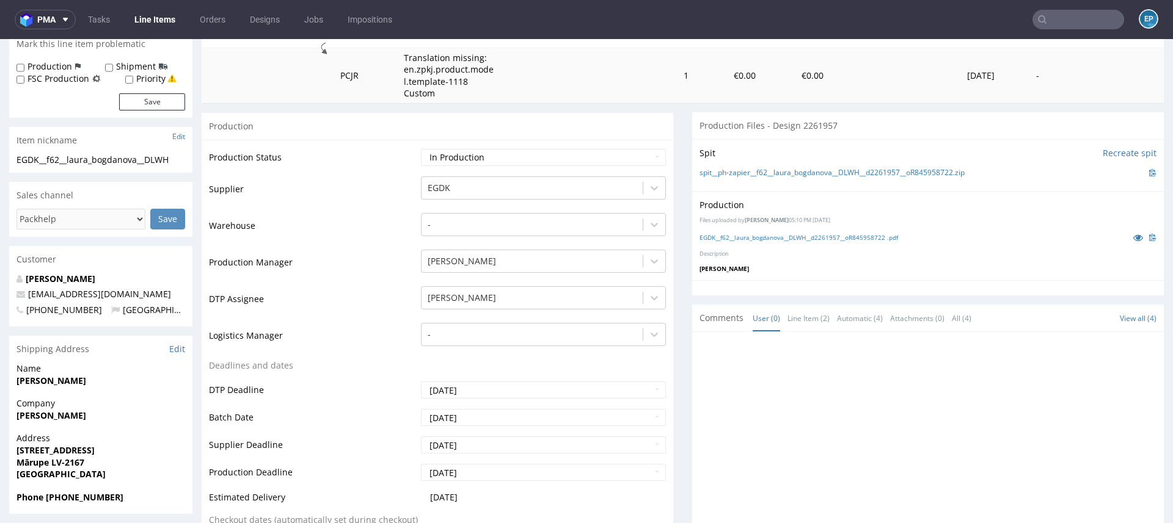
scroll to position [199, 0]
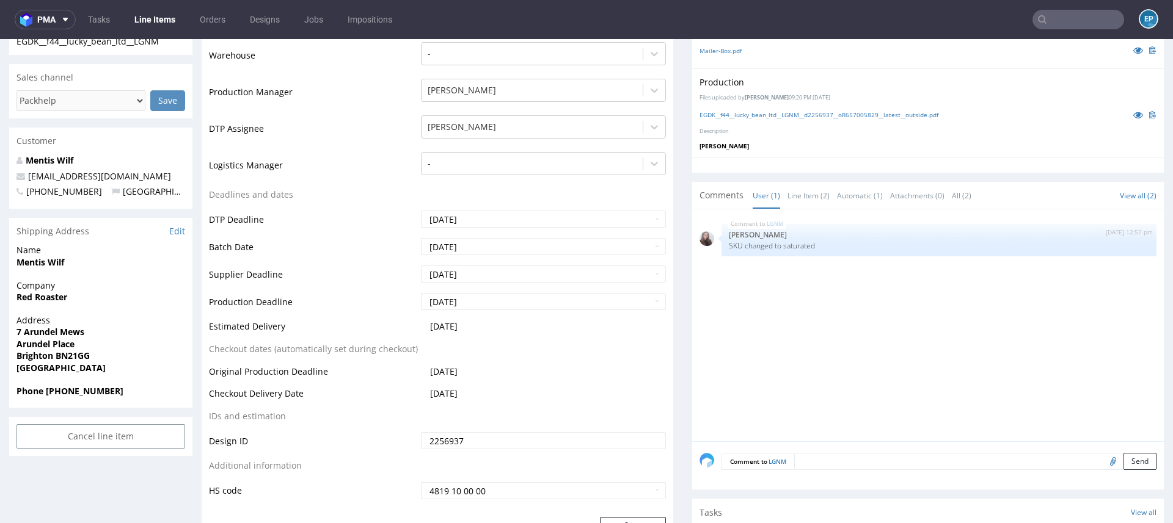
scroll to position [312, 0]
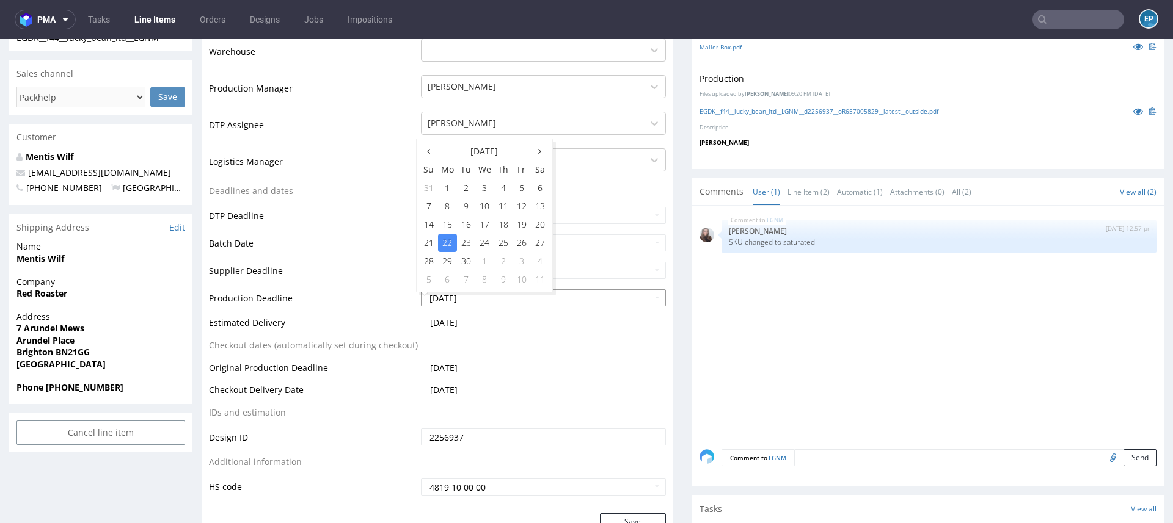
click at [468, 283] on td "7" at bounding box center [466, 280] width 18 height 18
type input "2025-10-07"
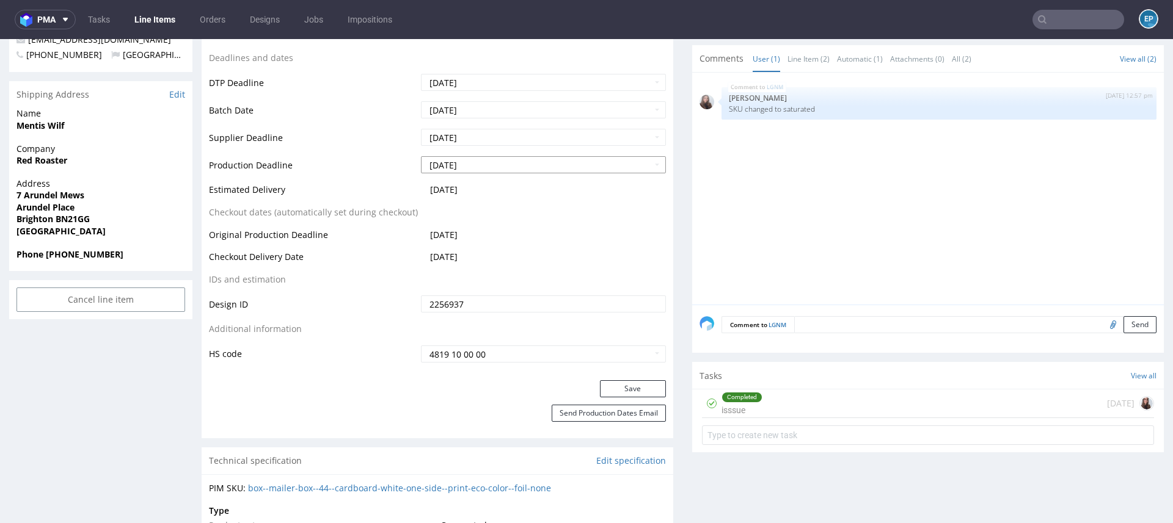
scroll to position [483, 0]
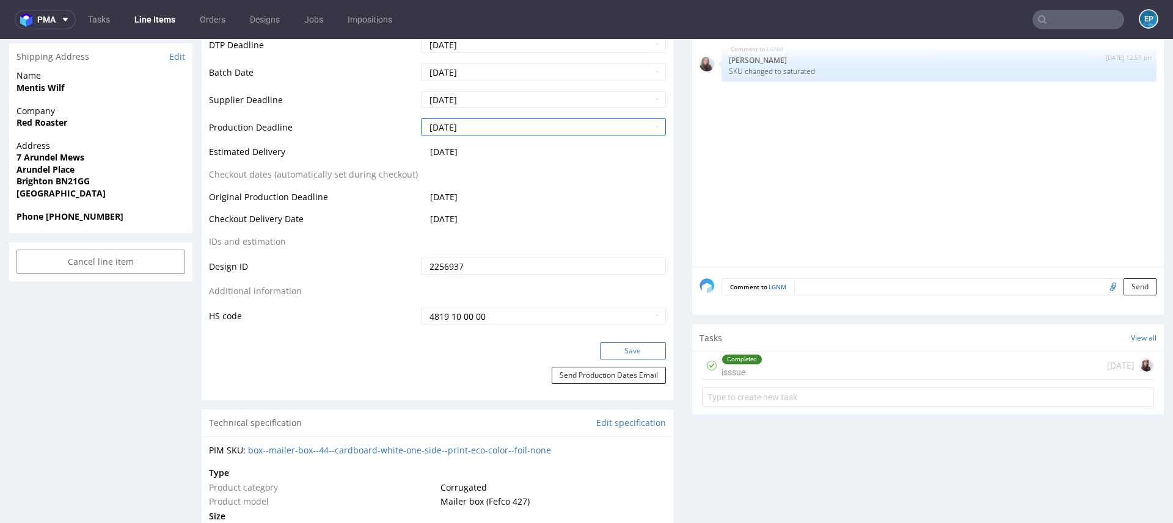
click at [618, 350] on button "Save" at bounding box center [633, 351] width 66 height 17
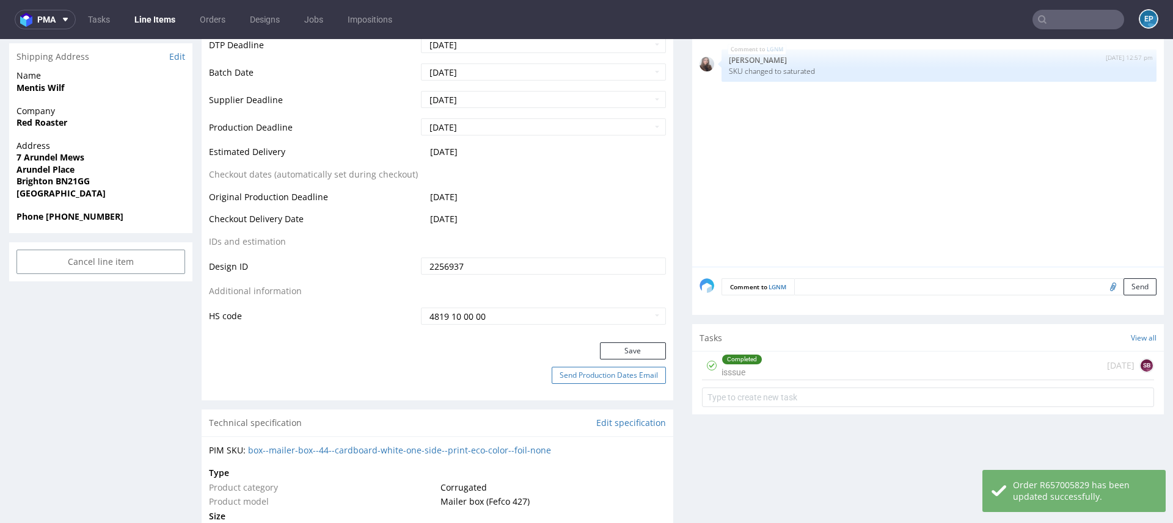
click at [600, 375] on button "Send Production Dates Email" at bounding box center [609, 375] width 114 height 17
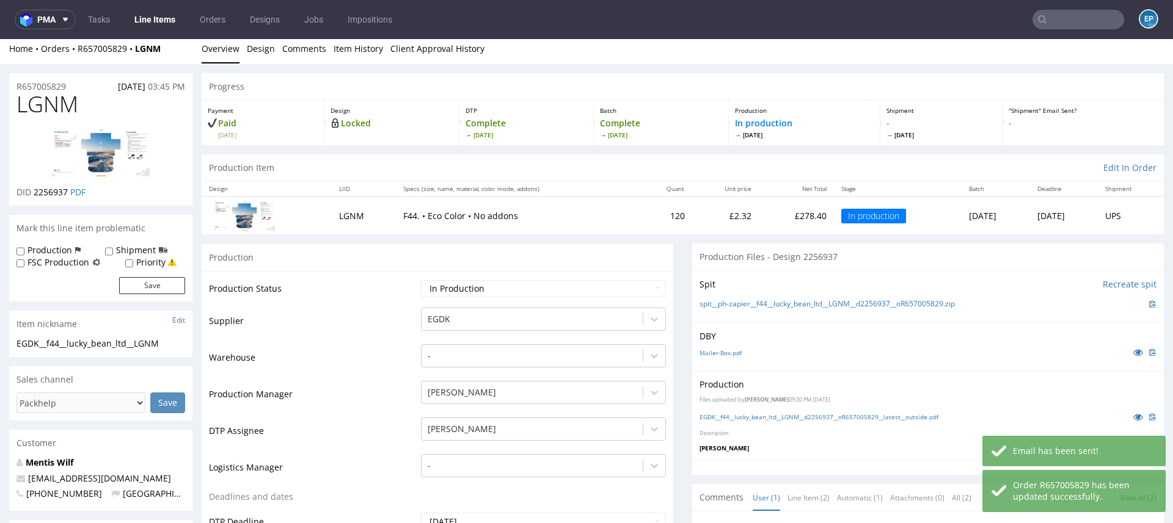
scroll to position [0, 0]
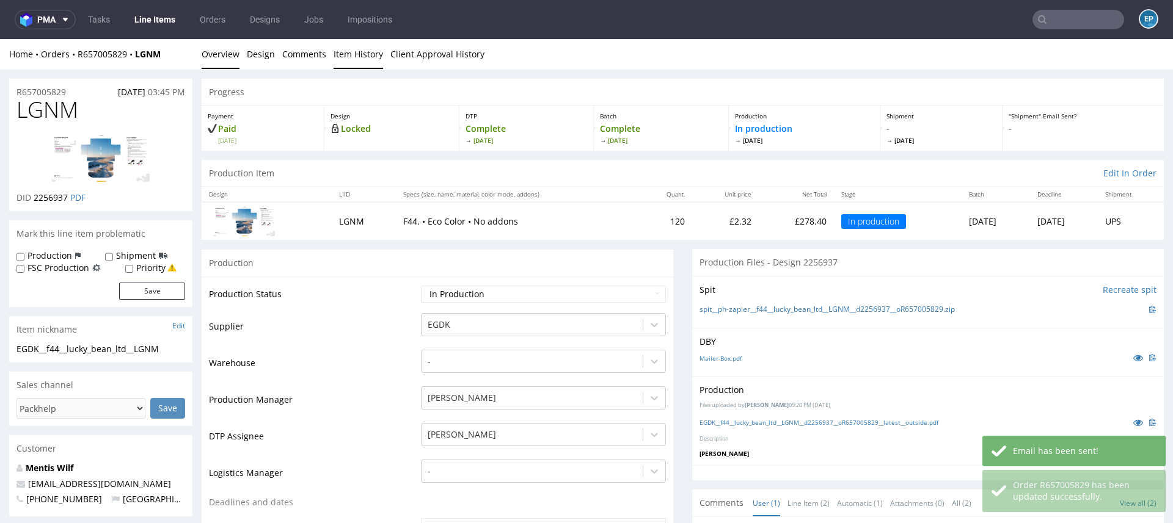
click at [338, 51] on link "Item History" at bounding box center [358, 54] width 49 height 30
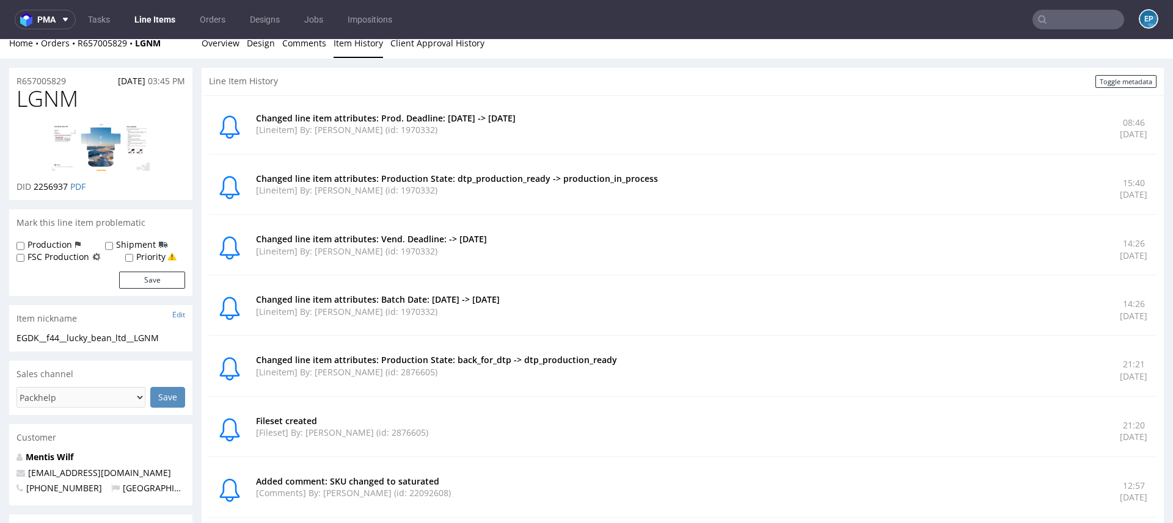
scroll to position [13, 0]
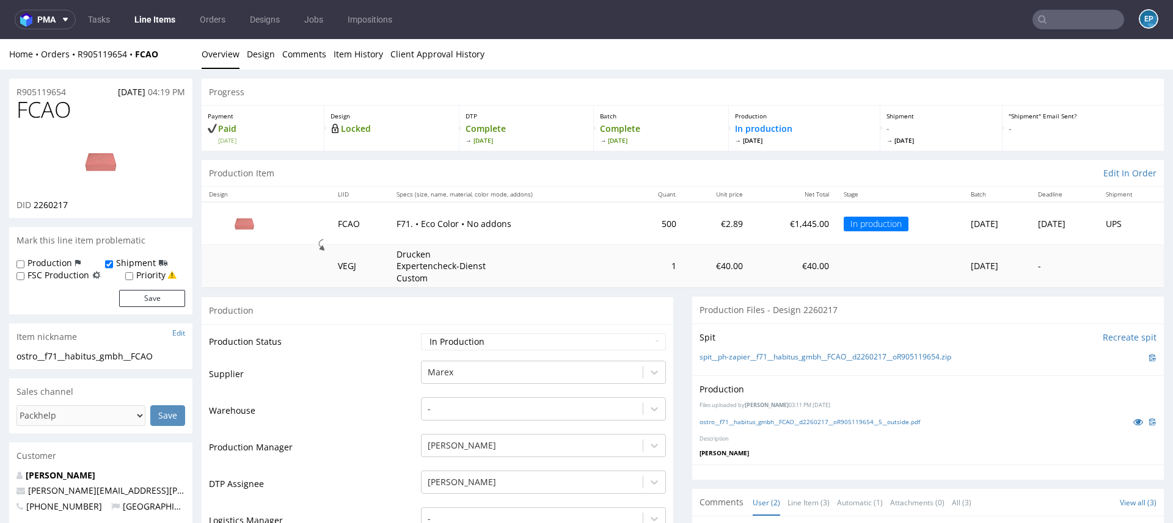
click at [1089, 31] on nav "pma Tasks Line Items Orders Designs Jobs Impositions EP" at bounding box center [586, 19] width 1173 height 39
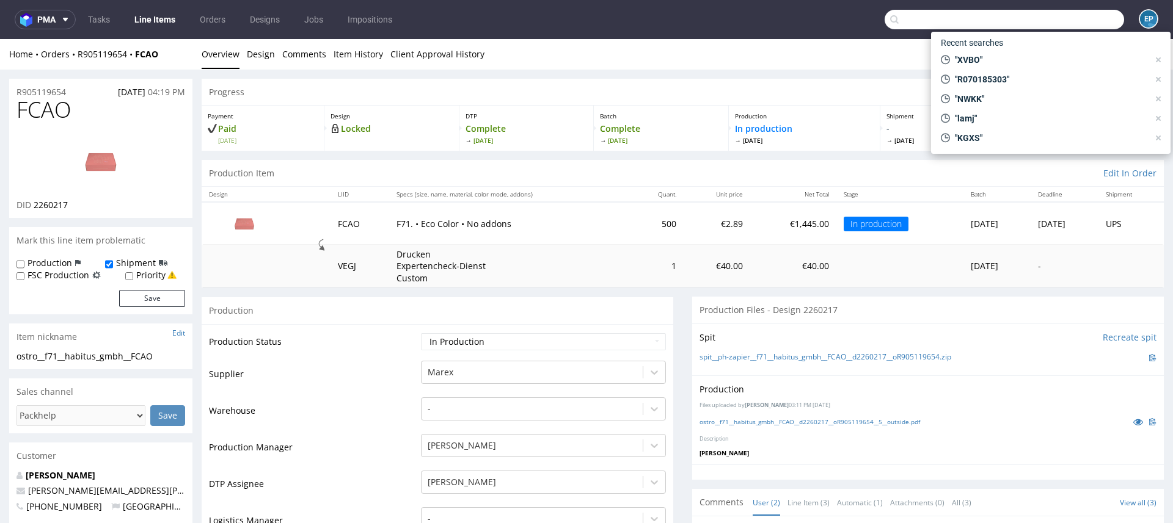
click at [1079, 21] on input "text" at bounding box center [1003, 20] width 239 height 20
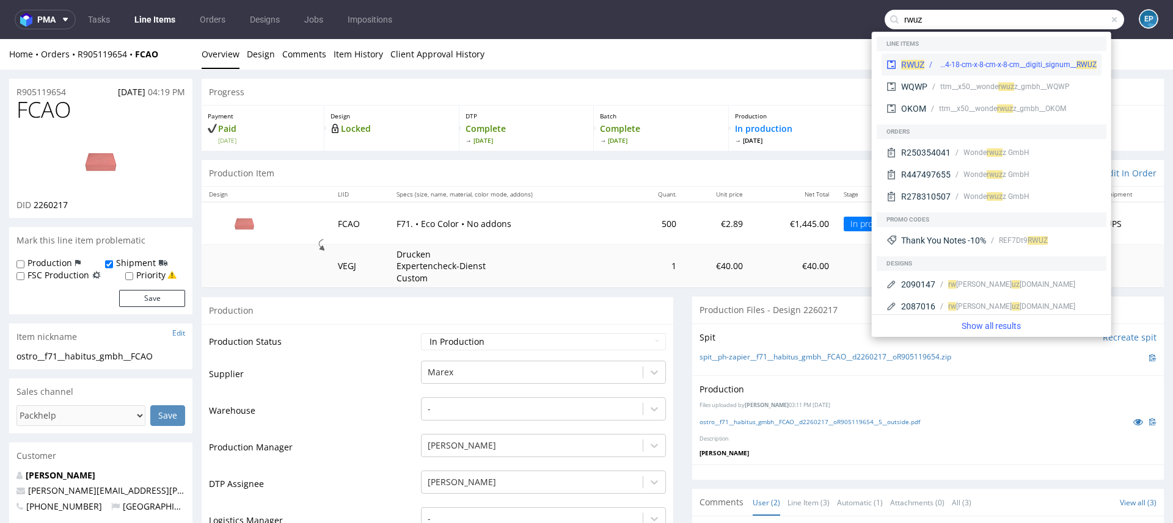
type input "rwuz"
click at [947, 58] on div "RWUZ egdk__pp34-18-cm-x-8-cm-x-8-cm__digiti_signum__ RWUZ" at bounding box center [991, 65] width 220 height 22
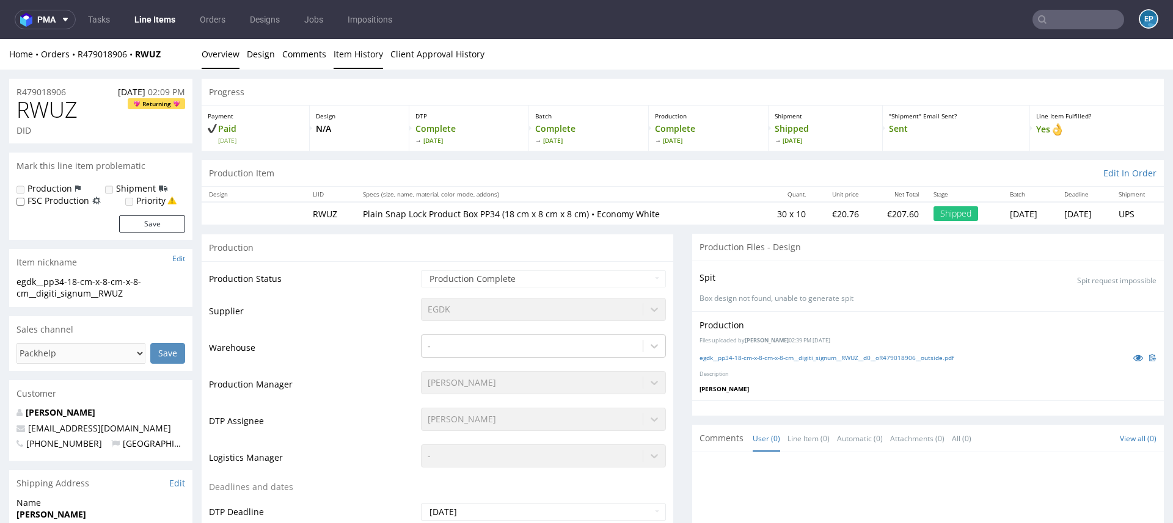
click at [365, 60] on link "Item History" at bounding box center [358, 54] width 49 height 30
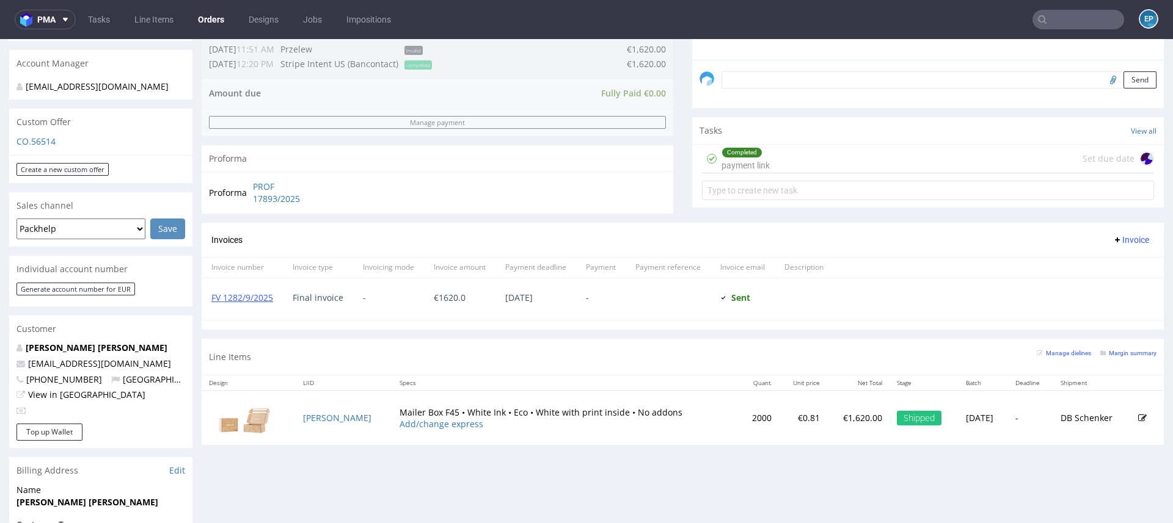
scroll to position [364, 0]
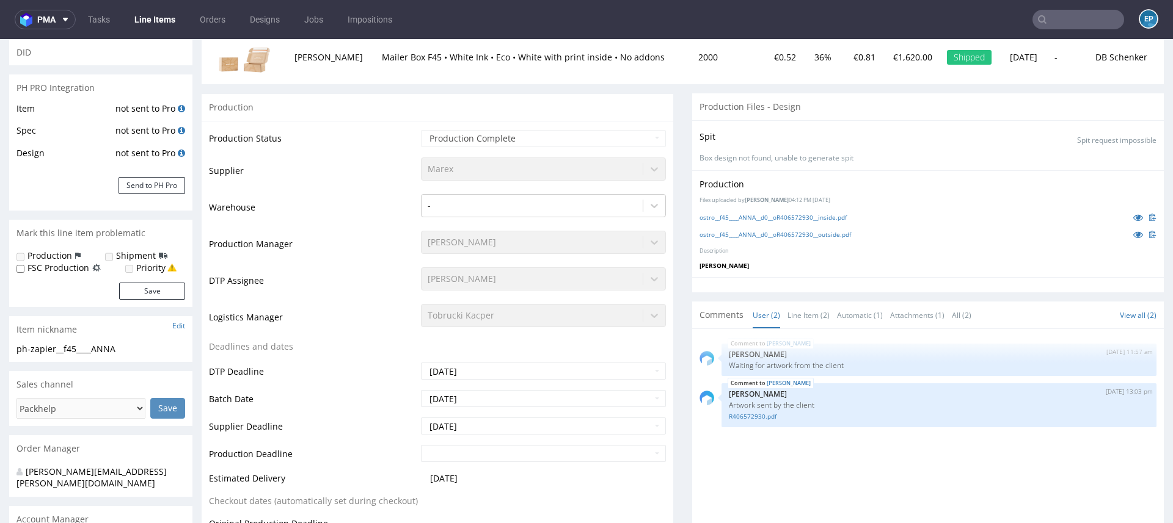
scroll to position [162, 0]
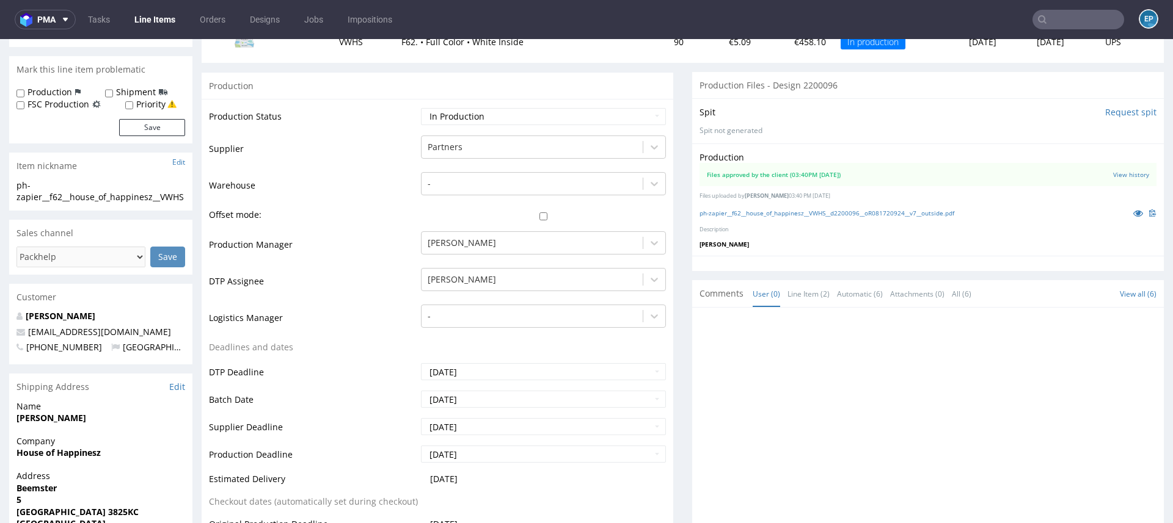
scroll to position [186, 0]
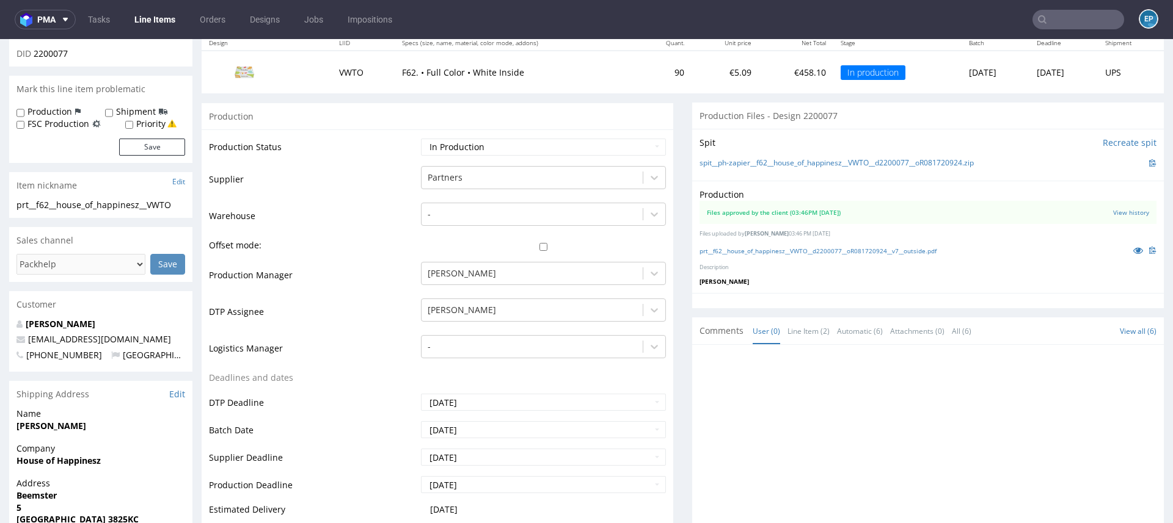
scroll to position [155, 0]
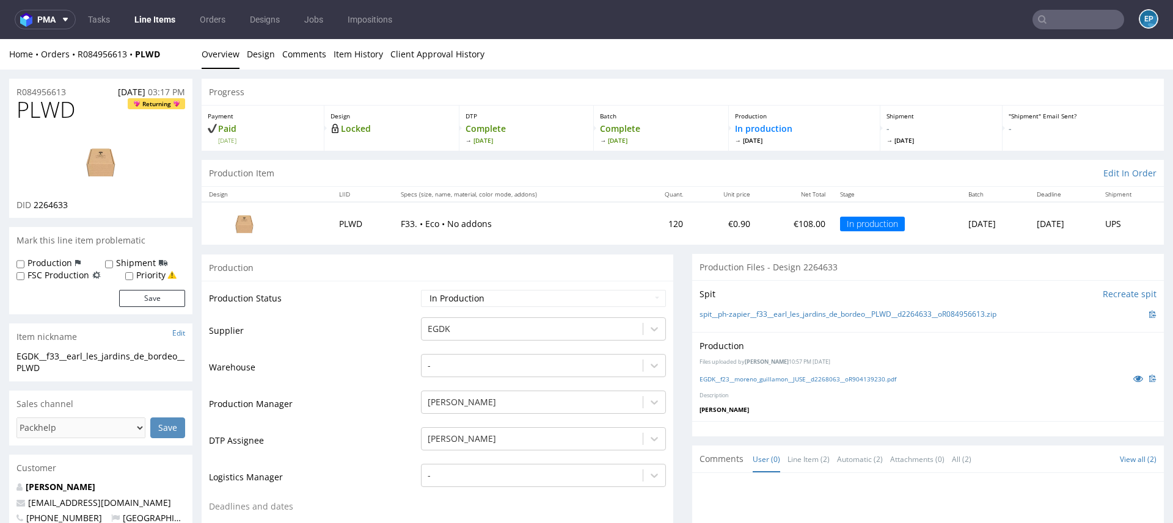
click at [71, 173] on img at bounding box center [101, 161] width 98 height 55
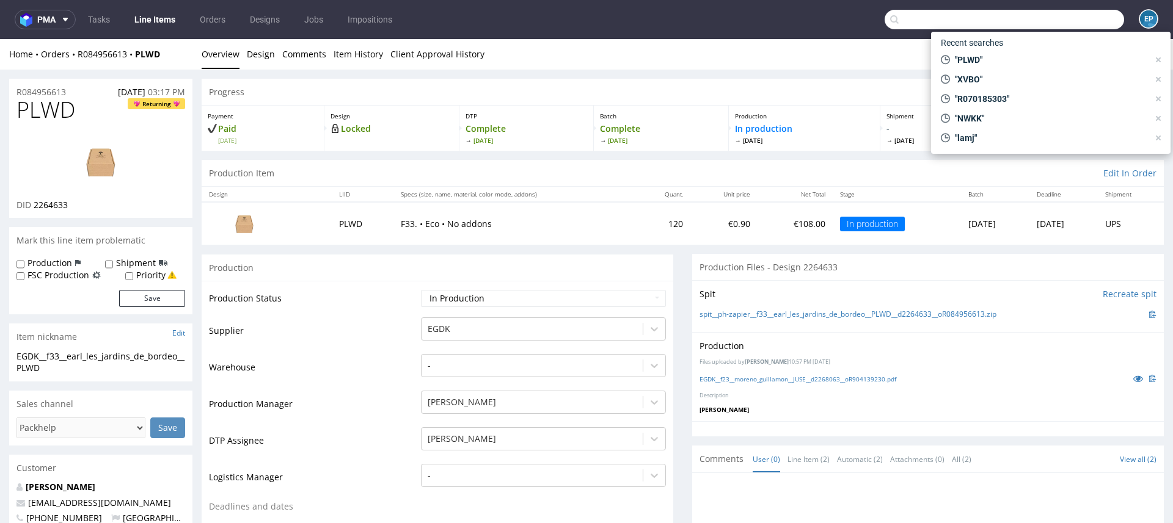
click at [1050, 20] on input "text" at bounding box center [1003, 20] width 239 height 20
type input "o"
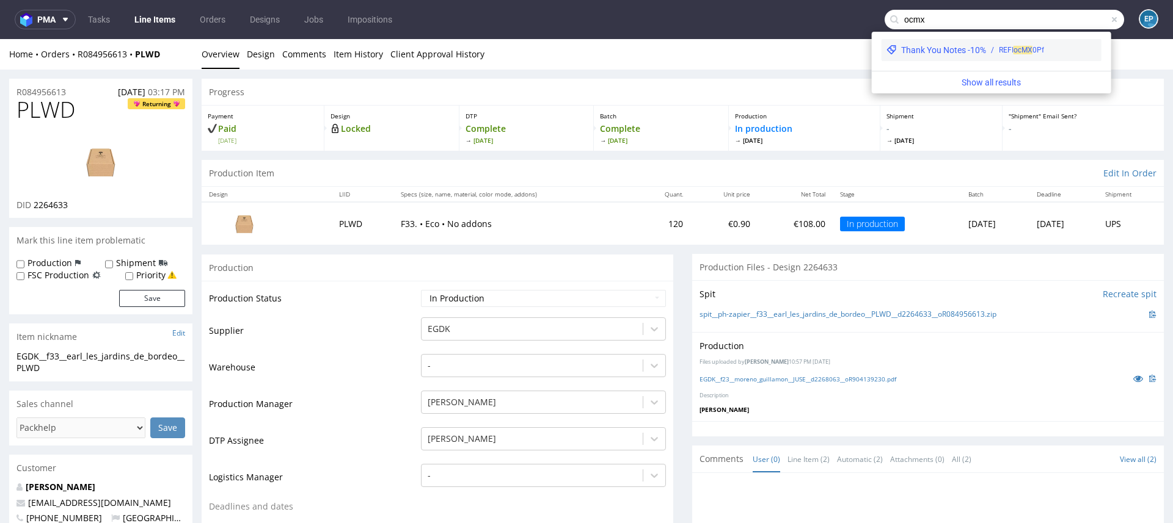
type input "ocmx"
click at [986, 55] on div "REFI oc MX 0Pf" at bounding box center [1041, 50] width 111 height 11
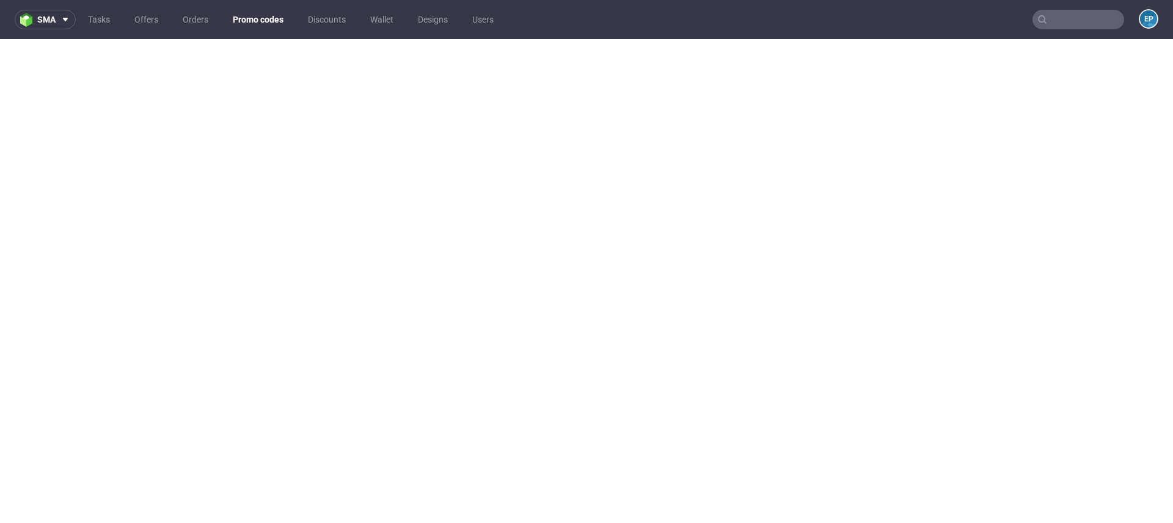
click at [1069, 19] on input "text" at bounding box center [1078, 20] width 92 height 20
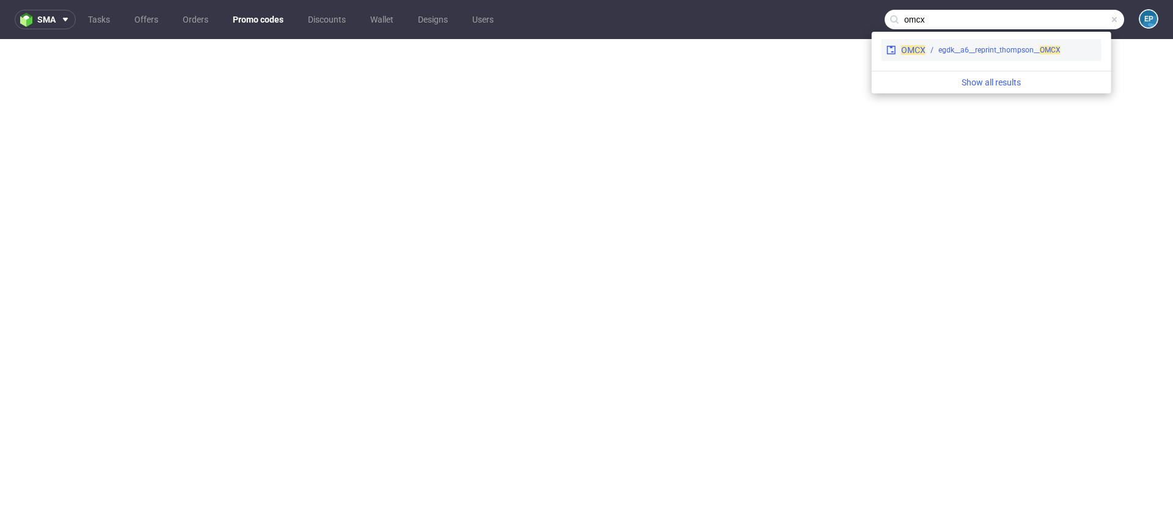
type input "omcx"
click at [978, 53] on div "egdk__a6__reprint_thompson__ OMCX" at bounding box center [999, 50] width 122 height 11
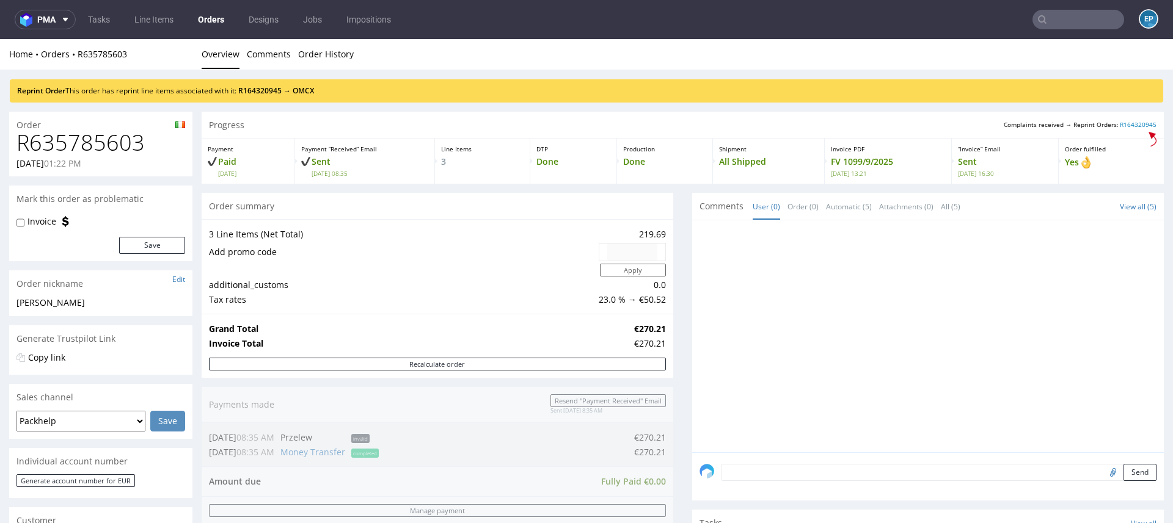
click at [125, 147] on h1 "R635785603" at bounding box center [100, 143] width 169 height 24
copy h1 "R635785603"
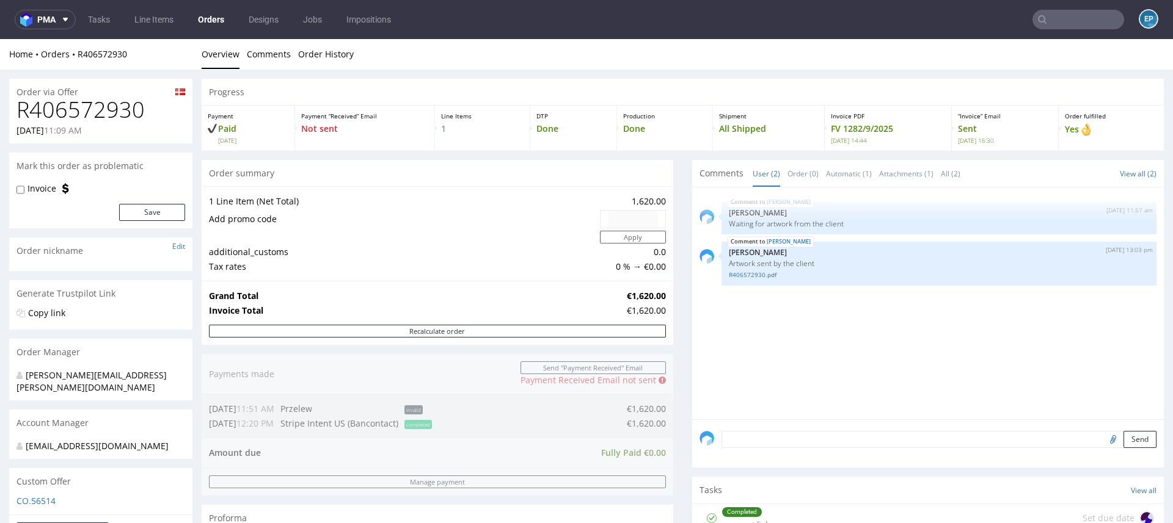
click at [95, 113] on h1 "R406572930" at bounding box center [100, 110] width 169 height 24
copy h1 "R406572930"
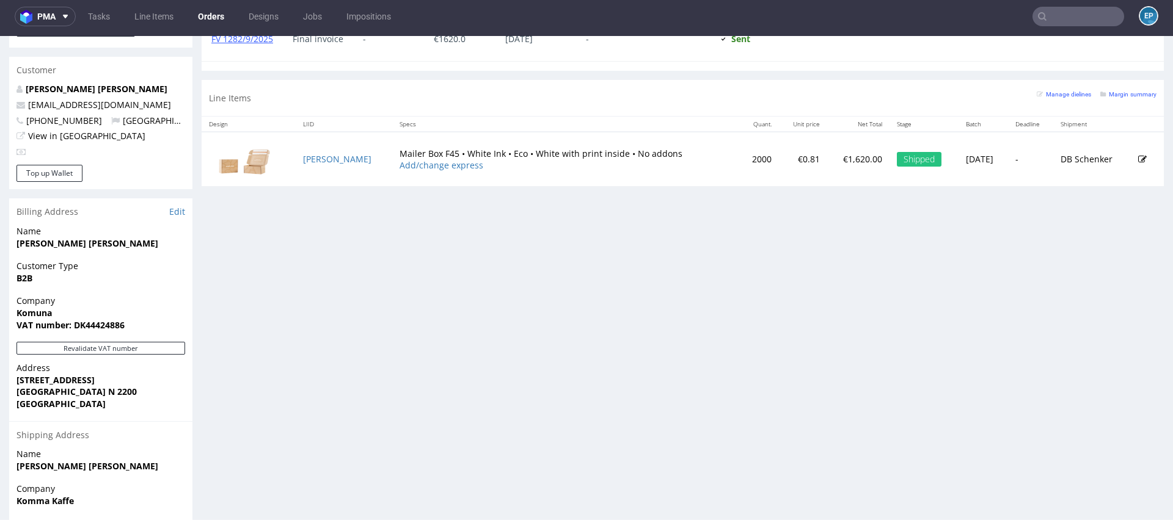
scroll to position [698, 0]
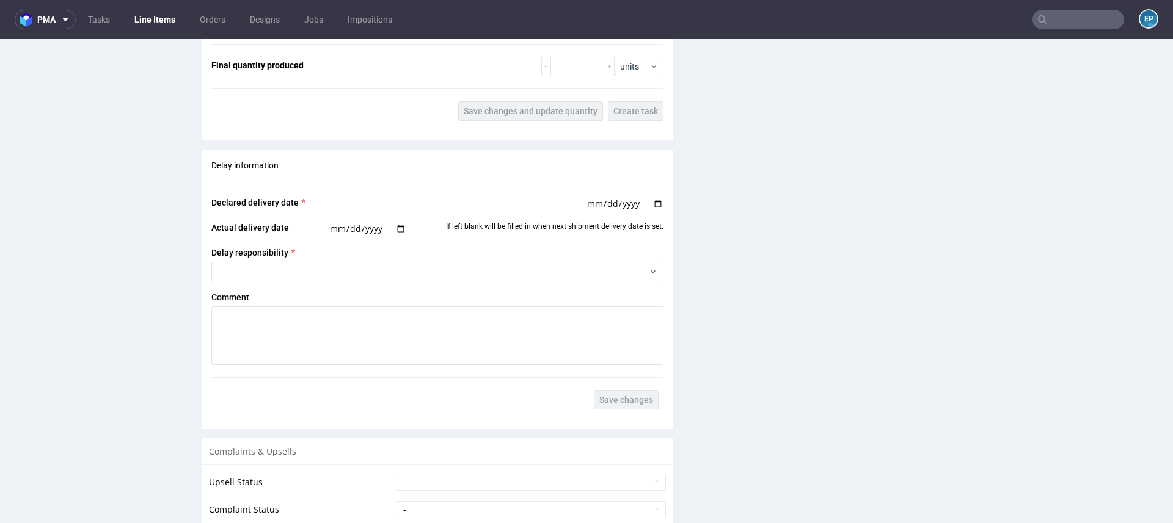
scroll to position [1660, 0]
